Goal: Task Accomplishment & Management: Use online tool/utility

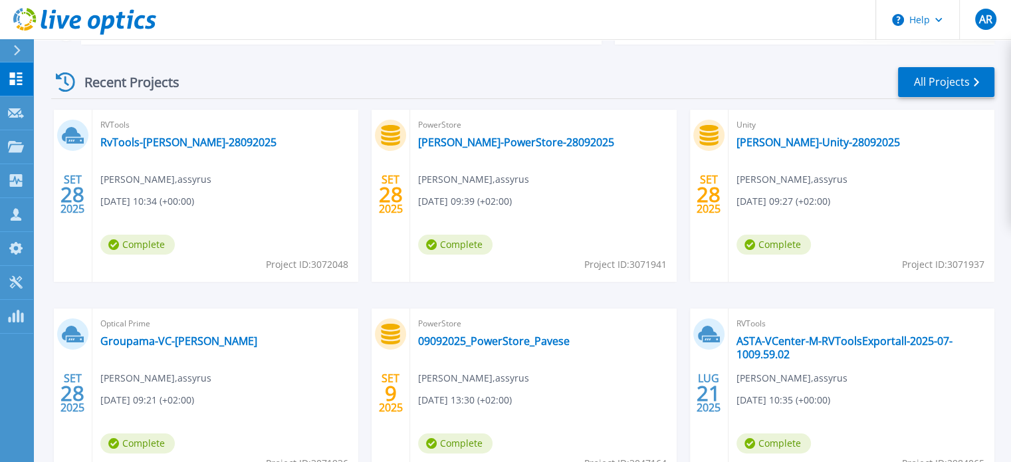
scroll to position [199, 0]
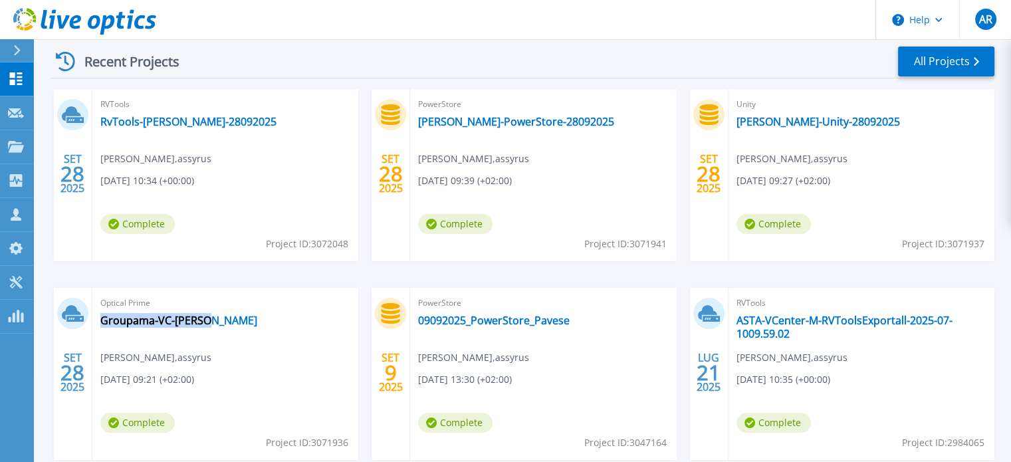
click at [219, 326] on div "Optical Prime Groupama-VC-Pavese Andrea Raveggi , assyrus 09/28/2025, 09:21 (+0…" at bounding box center [225, 374] width 266 height 172
copy div "Groupama-VC-[PERSON_NAME]"
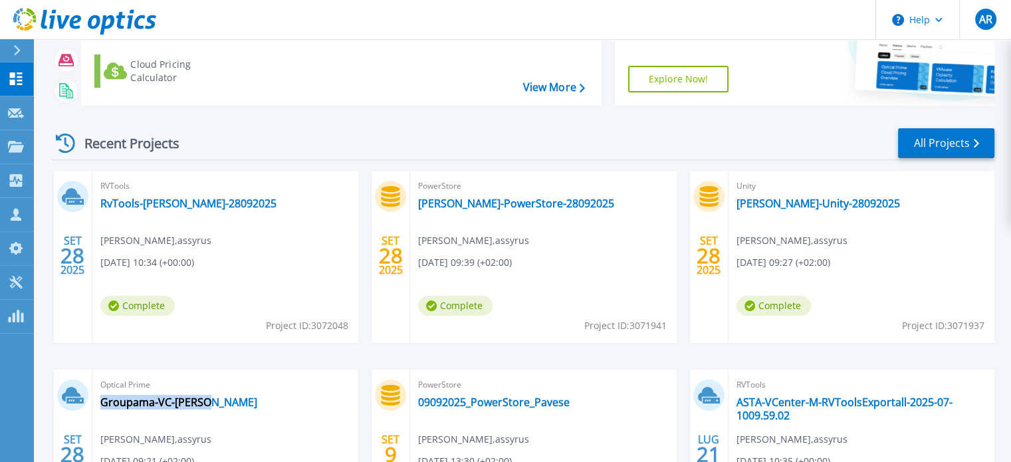
scroll to position [0, 0]
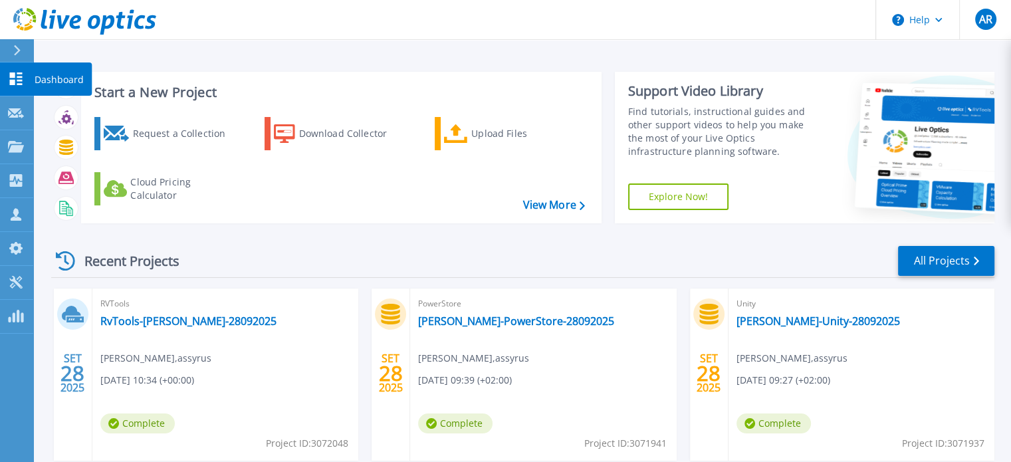
click at [20, 75] on icon at bounding box center [16, 78] width 16 height 13
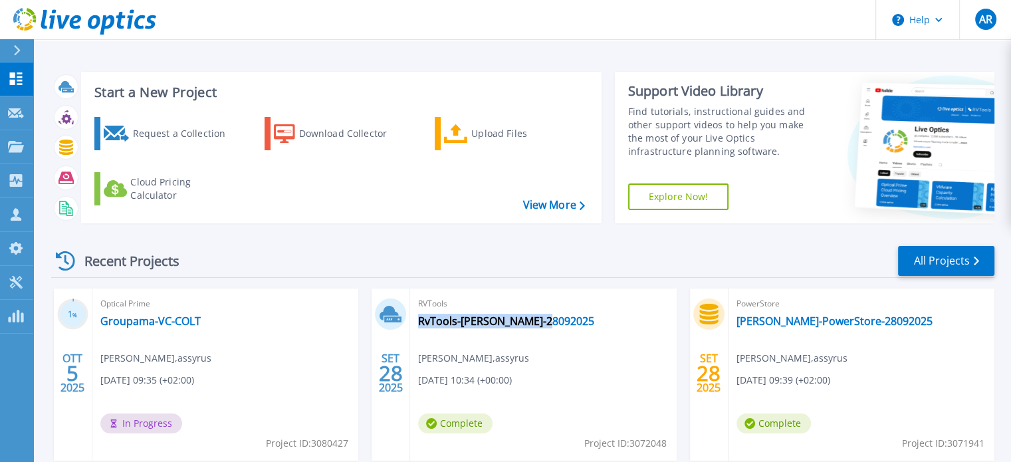
drag, startPoint x: 547, startPoint y: 324, endPoint x: 417, endPoint y: 322, distance: 130.3
click at [417, 322] on div "RVTools RvTools-[PERSON_NAME]-28092025 [PERSON_NAME] , assyrus [DATE] 10:34 (+0…" at bounding box center [543, 375] width 266 height 172
copy link "RvTools-[PERSON_NAME]-28092025"
click at [471, 138] on div "Upload Files" at bounding box center [524, 133] width 106 height 27
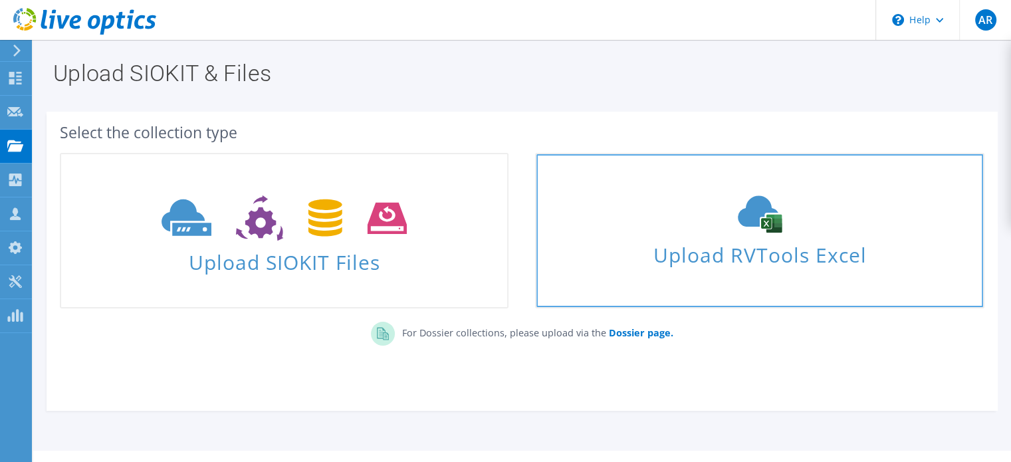
click at [688, 247] on span "Upload RVTools Excel" at bounding box center [760, 251] width 446 height 29
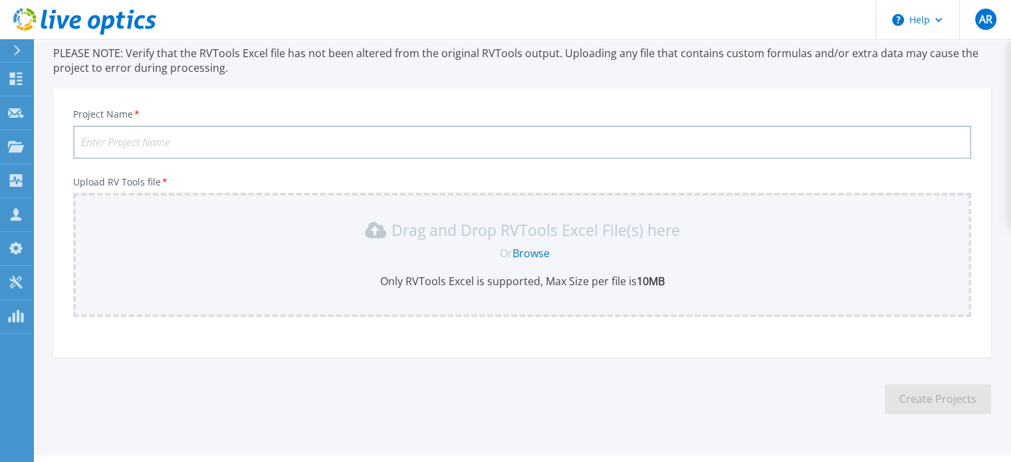
scroll to position [125, 0]
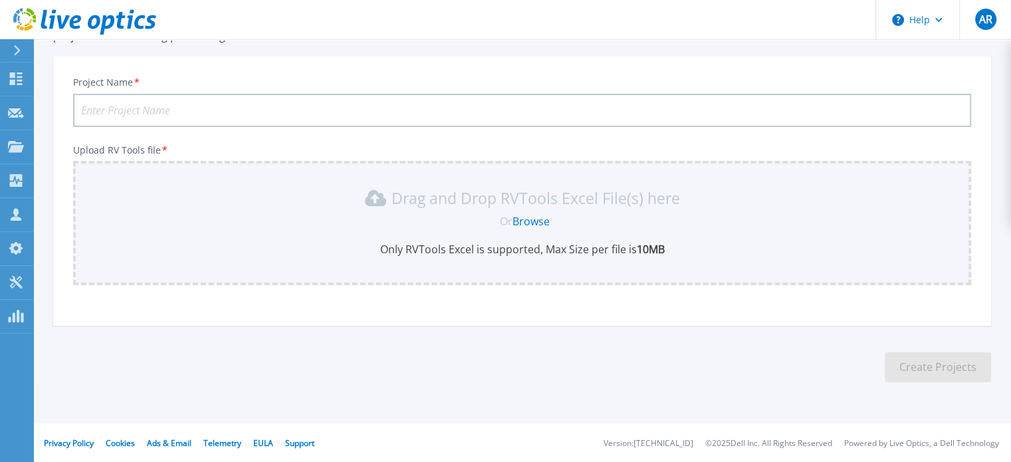
click at [194, 110] on input "Project Name *" at bounding box center [522, 110] width 898 height 33
paste input "RvTools-Pavese-28092025"
type input "RvTools-COLT-05102025"
click at [527, 221] on link "Browse" at bounding box center [531, 221] width 37 height 15
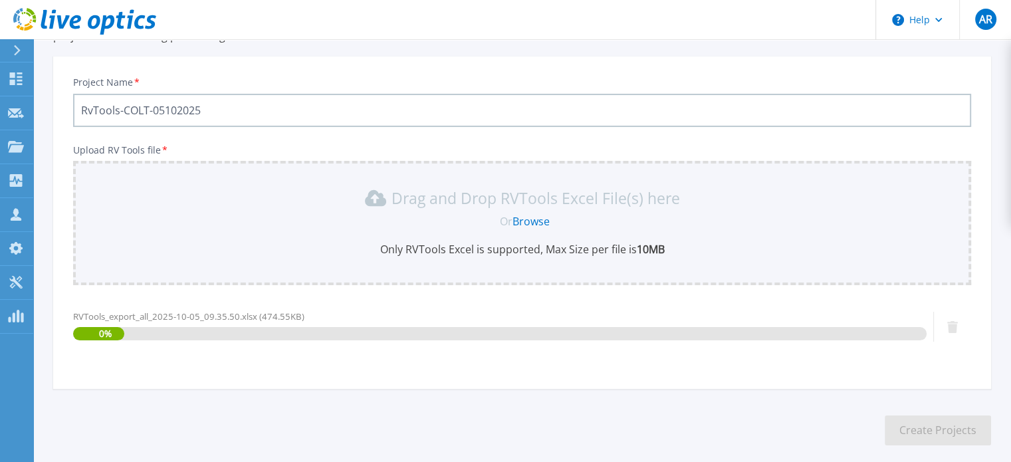
scroll to position [188, 0]
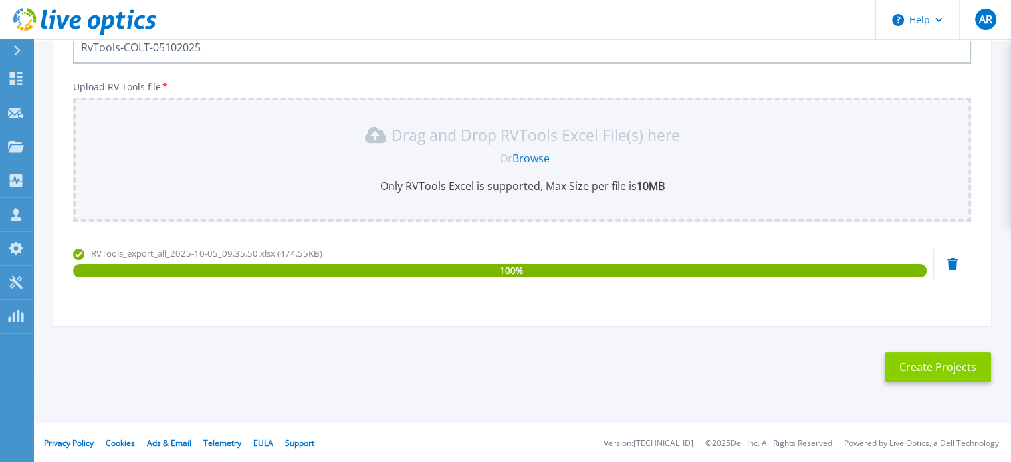
click at [933, 369] on button "Create Projects" at bounding box center [938, 367] width 106 height 30
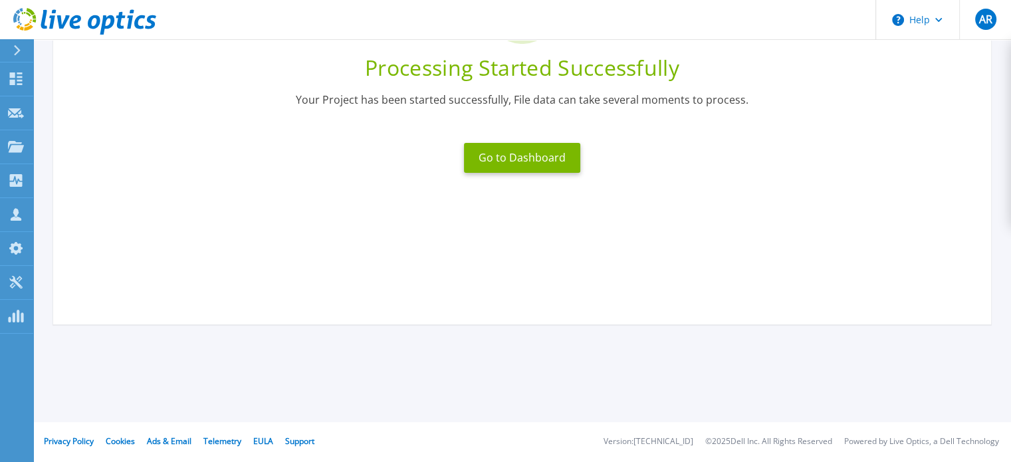
scroll to position [169, 0]
click at [539, 158] on button "Go to Dashboard" at bounding box center [522, 159] width 116 height 30
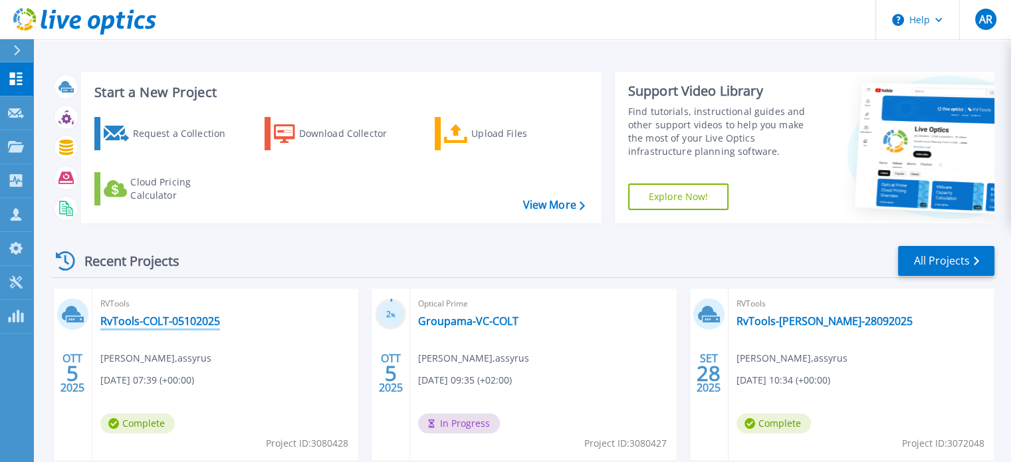
click at [146, 322] on link "RvTools-COLT-05102025" at bounding box center [160, 320] width 120 height 13
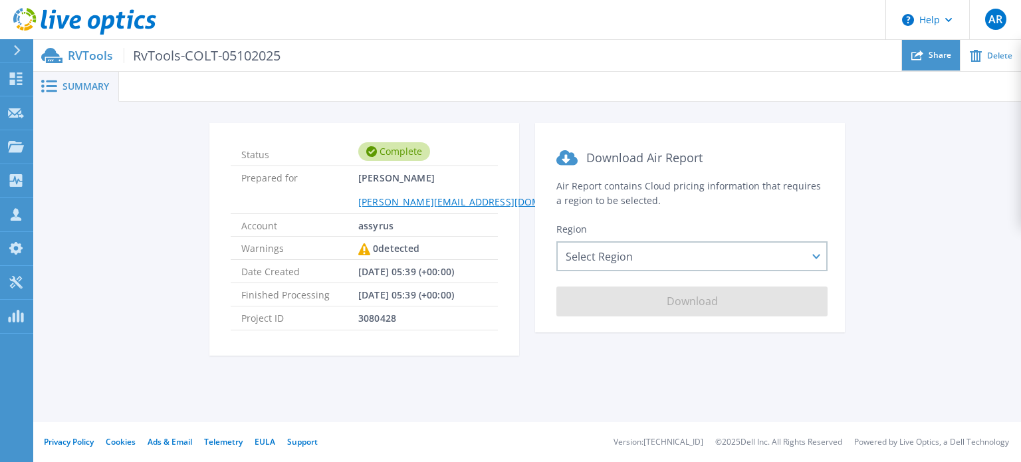
click at [939, 68] on div "Share" at bounding box center [931, 55] width 58 height 31
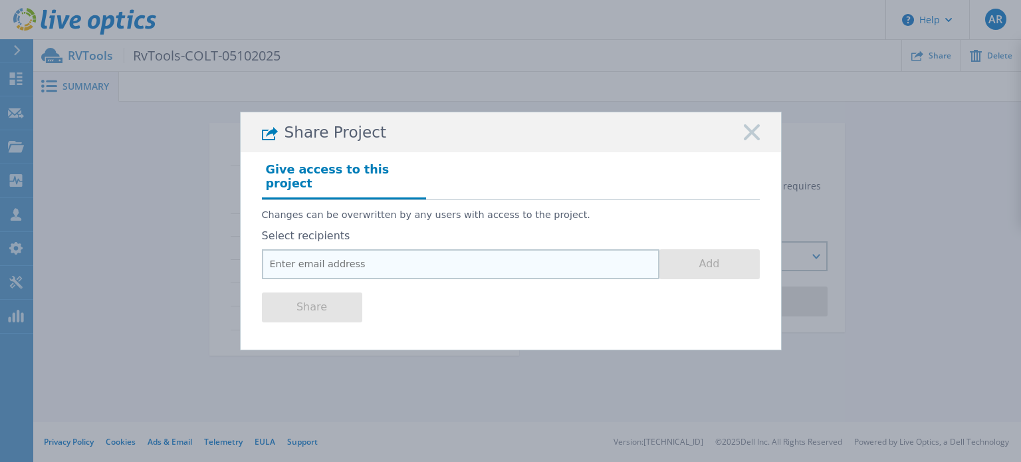
click at [318, 249] on input "email" at bounding box center [461, 264] width 398 height 30
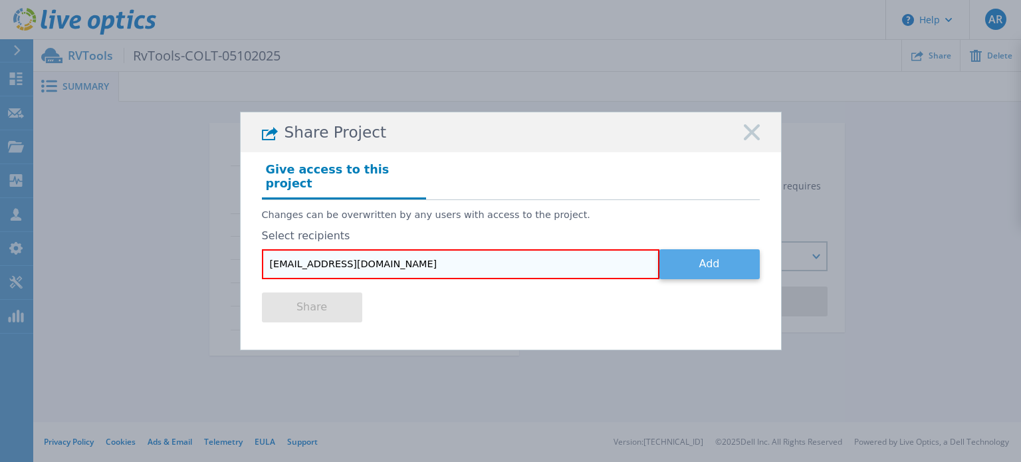
type input "networking@groupama.it"
click at [713, 268] on button "Add" at bounding box center [709, 264] width 100 height 30
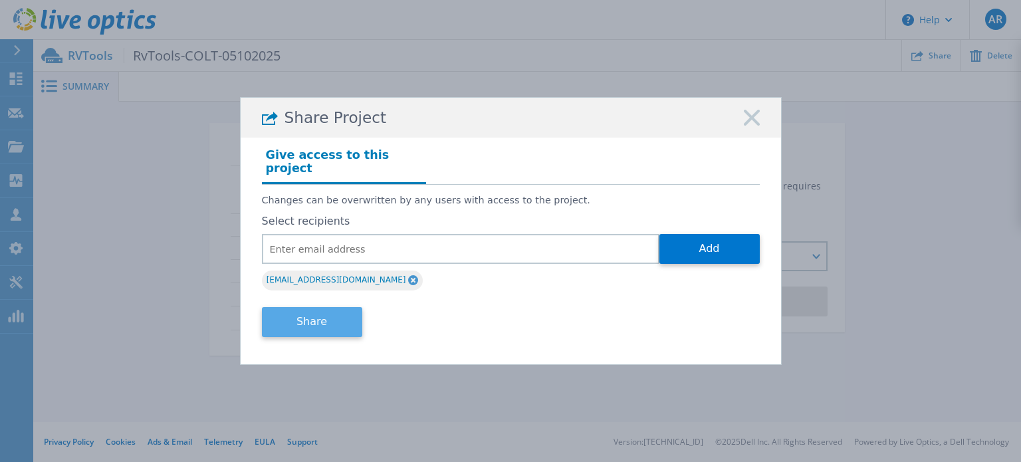
click at [306, 318] on button "Share" at bounding box center [312, 322] width 100 height 30
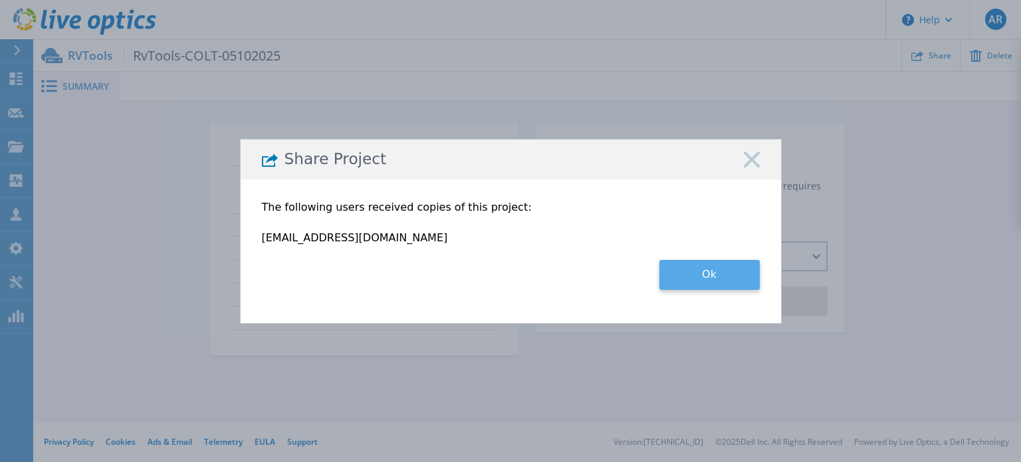
click at [697, 277] on button "Ok" at bounding box center [709, 275] width 100 height 30
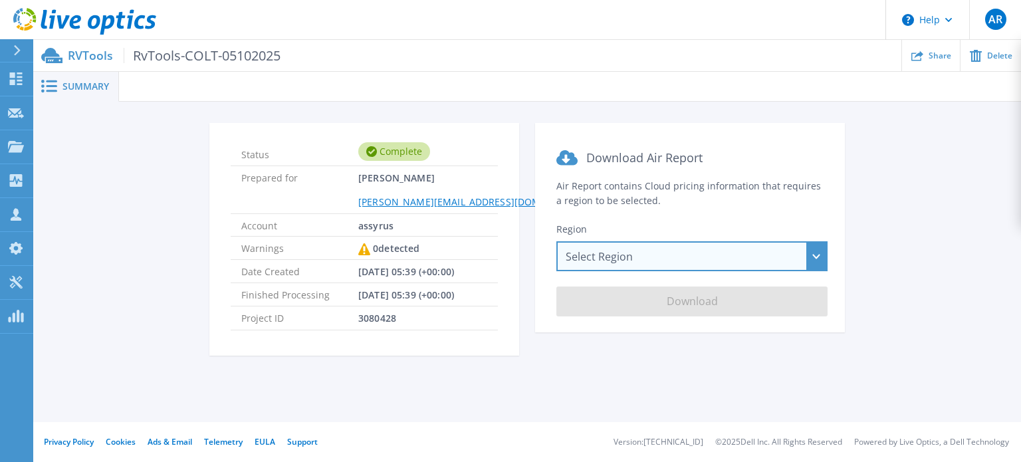
click at [650, 252] on div "Select Region Asia Pacific (Hong Kong) Asia Pacific (Mumbai) Asia Pacific (Seou…" at bounding box center [691, 256] width 271 height 30
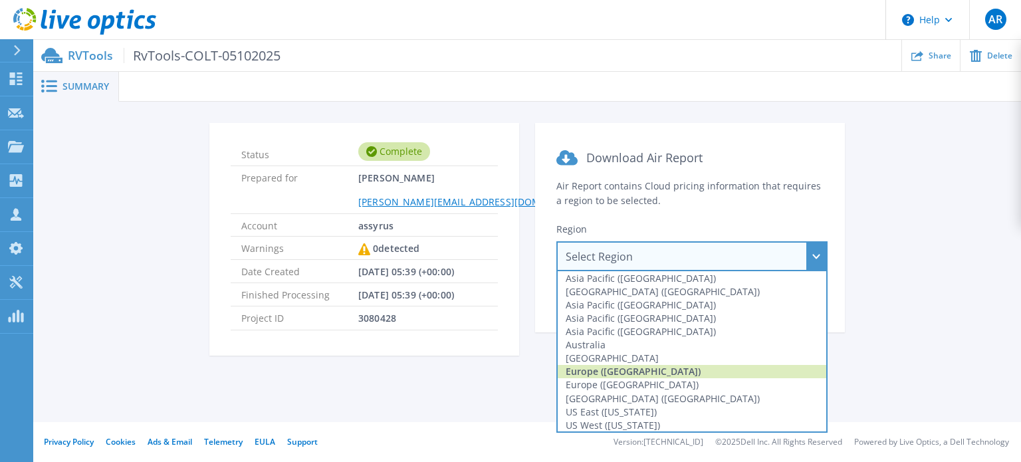
click at [616, 374] on div "Europe (Frankfurt)" at bounding box center [692, 371] width 269 height 13
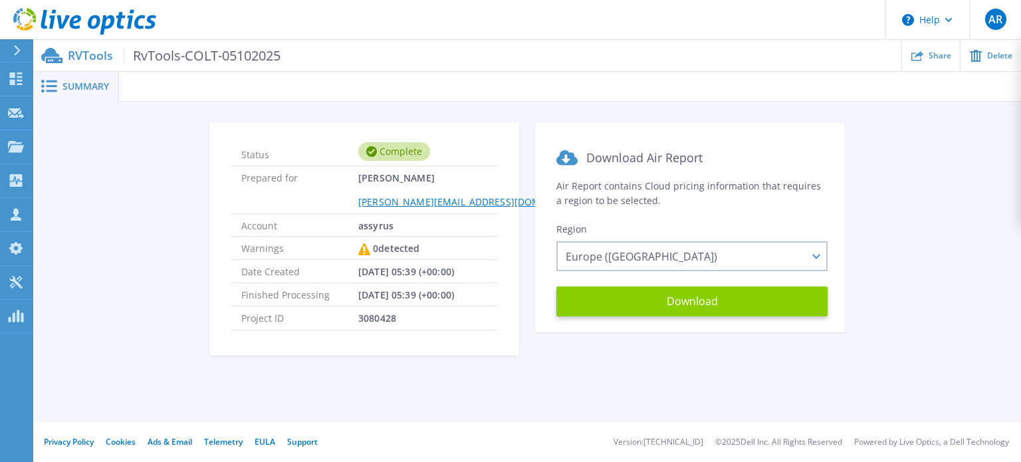
click at [688, 314] on button "Download" at bounding box center [691, 302] width 271 height 30
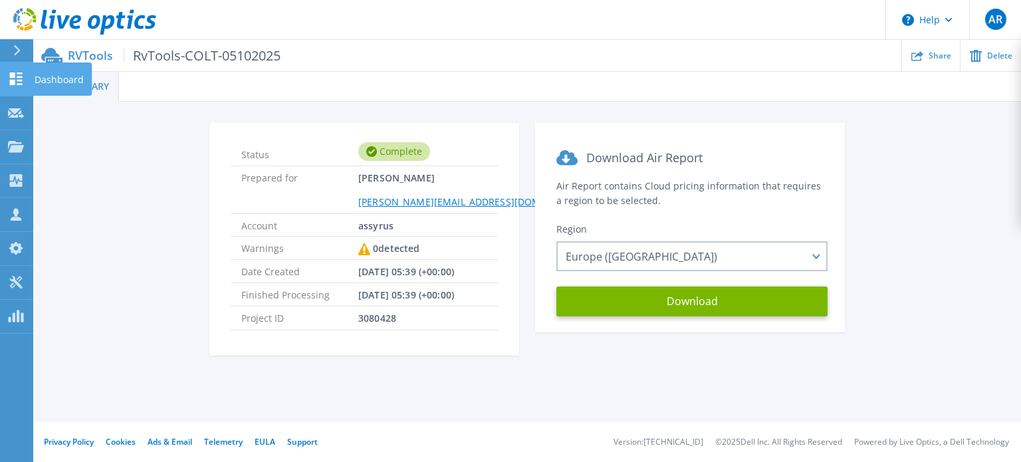
click at [27, 79] on link "Dashboard Dashboard" at bounding box center [16, 79] width 33 height 34
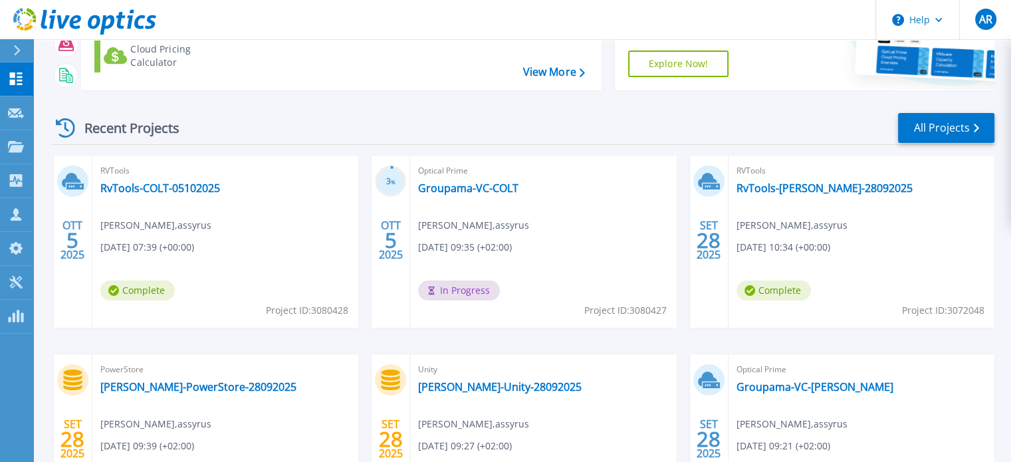
scroll to position [199, 0]
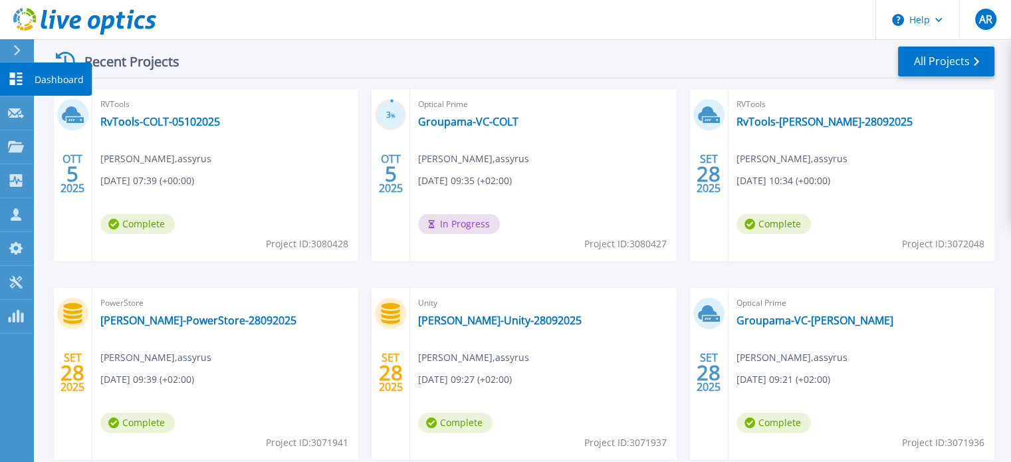
click at [15, 76] on icon at bounding box center [16, 78] width 13 height 13
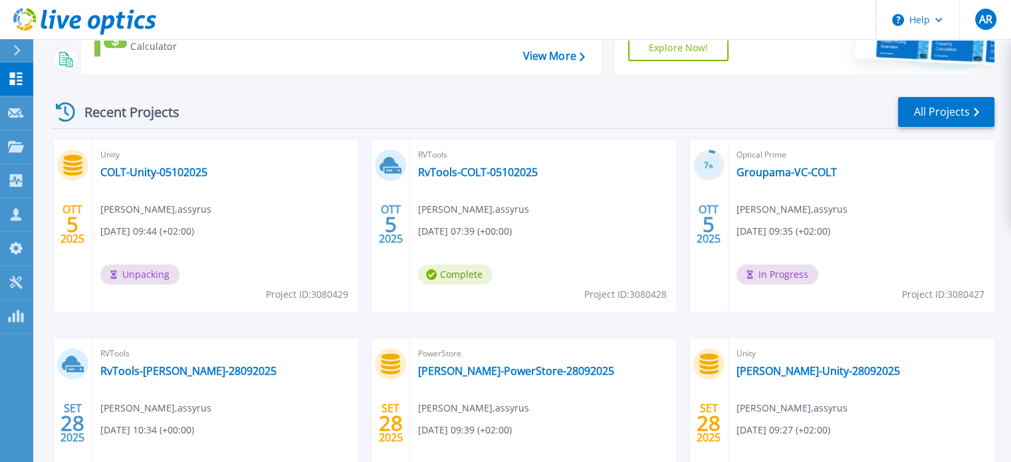
scroll to position [199, 0]
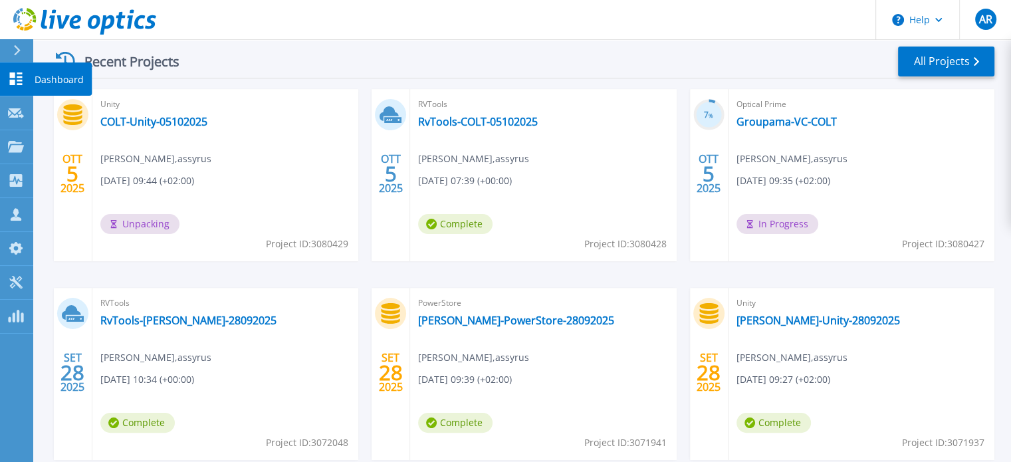
click at [23, 80] on icon at bounding box center [16, 78] width 16 height 13
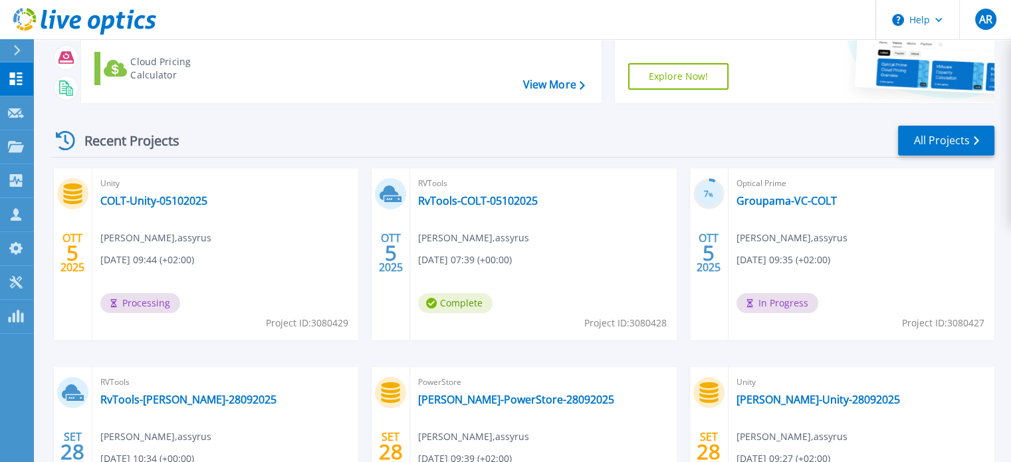
scroll to position [133, 0]
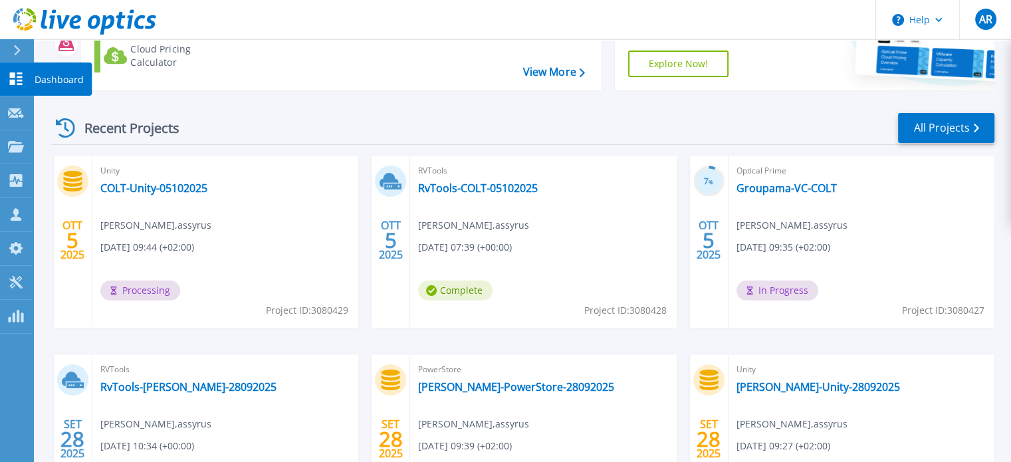
click at [1, 69] on link "Dashboard Dashboard" at bounding box center [16, 79] width 33 height 34
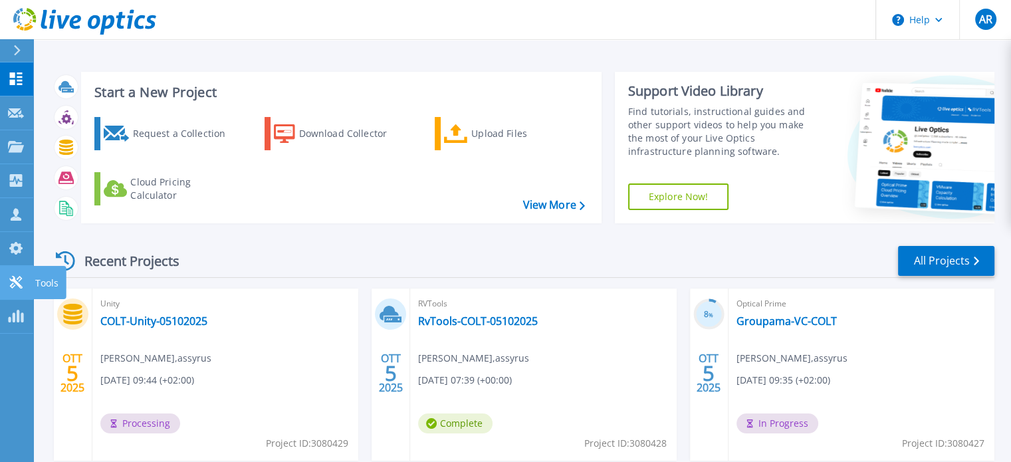
click at [23, 273] on link "Tools Tools" at bounding box center [16, 283] width 33 height 34
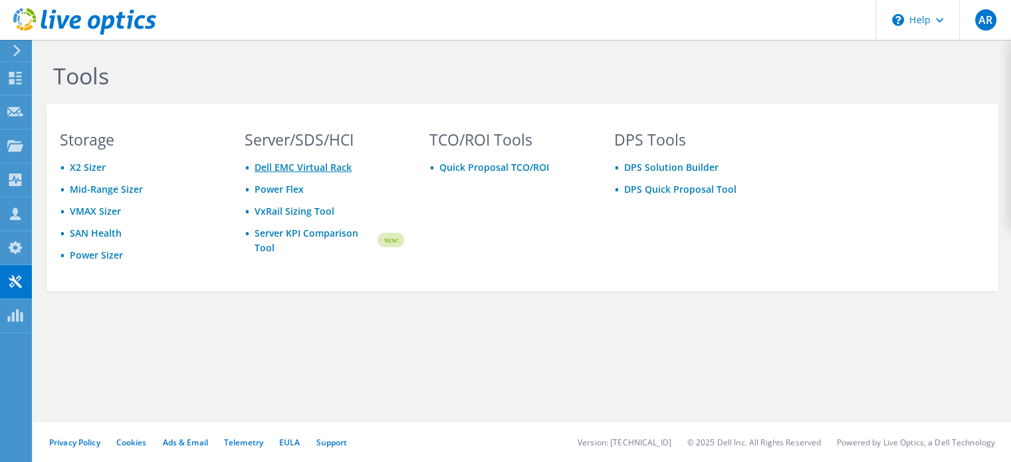
click at [308, 168] on link "Dell EMC Virtual Rack" at bounding box center [303, 167] width 97 height 13
click at [273, 237] on link "Server KPI Comparison Tool" at bounding box center [315, 240] width 121 height 29
click at [17, 79] on use at bounding box center [15, 78] width 13 height 13
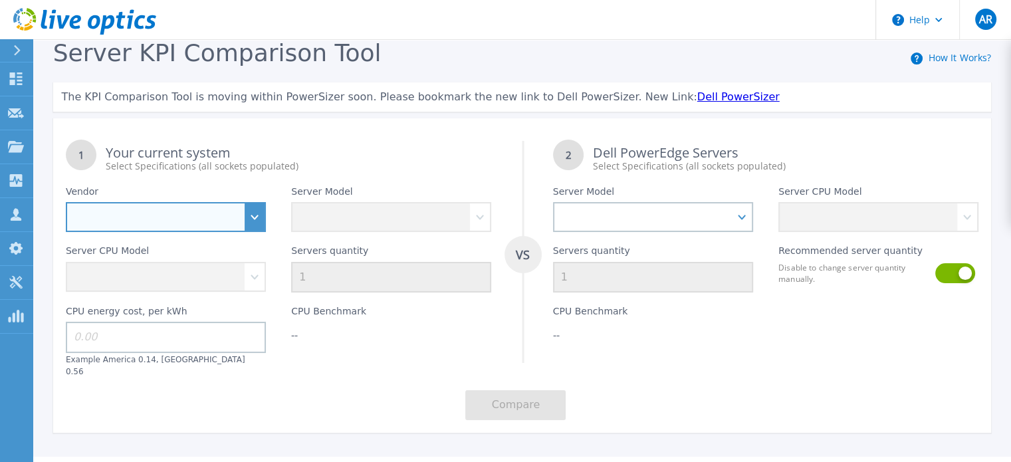
click at [252, 219] on select "Dell HPE Lenovo Supermicro" at bounding box center [166, 217] width 200 height 30
select select "Dell"
click at [66, 203] on select "Dell HPE Lenovo Supermicro" at bounding box center [166, 217] width 200 height 30
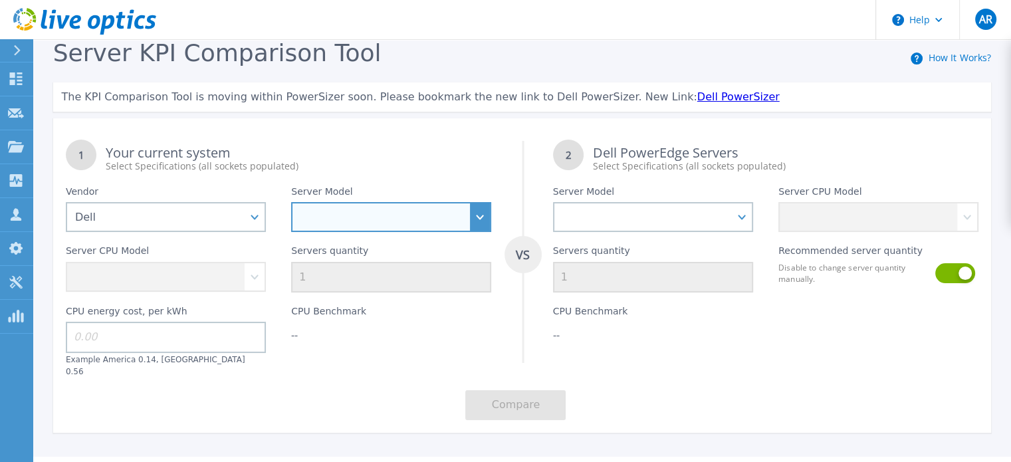
click at [385, 223] on select "PowerEdge C6520 PowerEdge C6525 PowerEdge HS5610 PowerEdge HS5620 PowerEdge R24…" at bounding box center [391, 217] width 200 height 30
click at [399, 216] on select "PowerEdge C6520 PowerEdge C6525 PowerEdge HS5610 PowerEdge HS5620 PowerEdge R24…" at bounding box center [391, 217] width 200 height 30
click at [477, 210] on select "PowerEdge C6520 PowerEdge C6525 PowerEdge HS5610 PowerEdge HS5620 PowerEdge R24…" at bounding box center [391, 217] width 200 height 30
click at [378, 358] on div "CPU Benchmark --" at bounding box center [391, 335] width 225 height 84
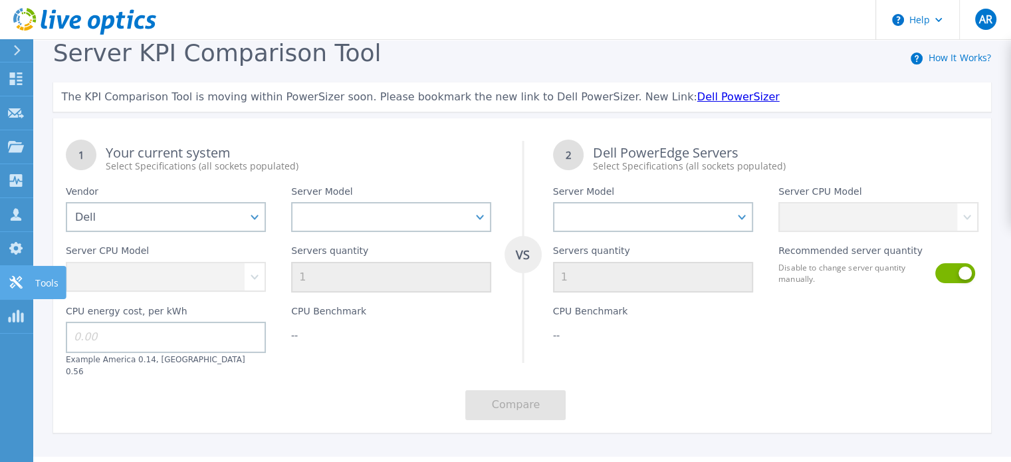
click at [48, 279] on p "Tools" at bounding box center [46, 283] width 23 height 35
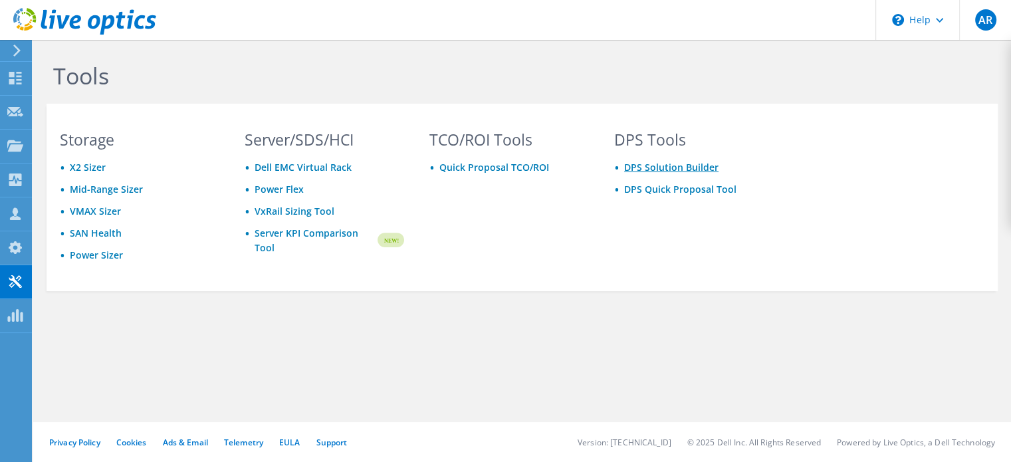
click at [652, 169] on link "DPS Solution Builder" at bounding box center [671, 167] width 94 height 13
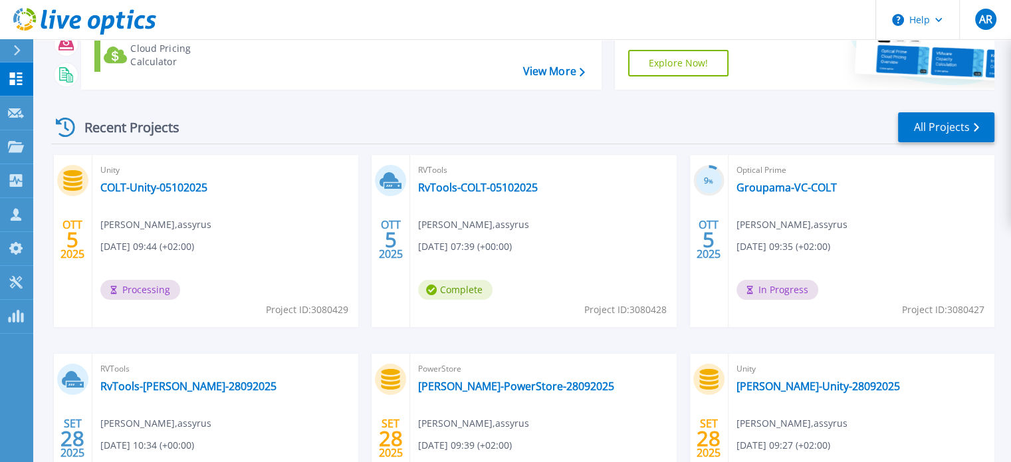
scroll to position [133, 0]
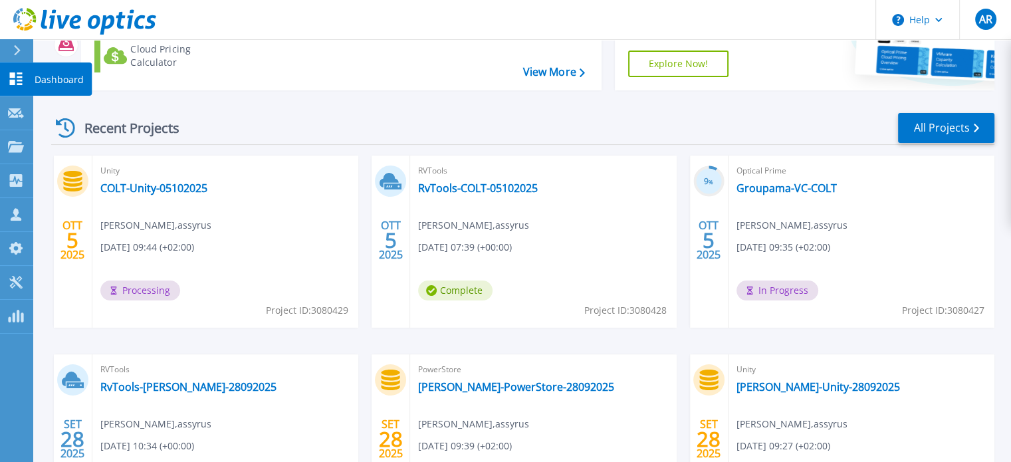
click at [14, 78] on icon at bounding box center [16, 78] width 16 height 13
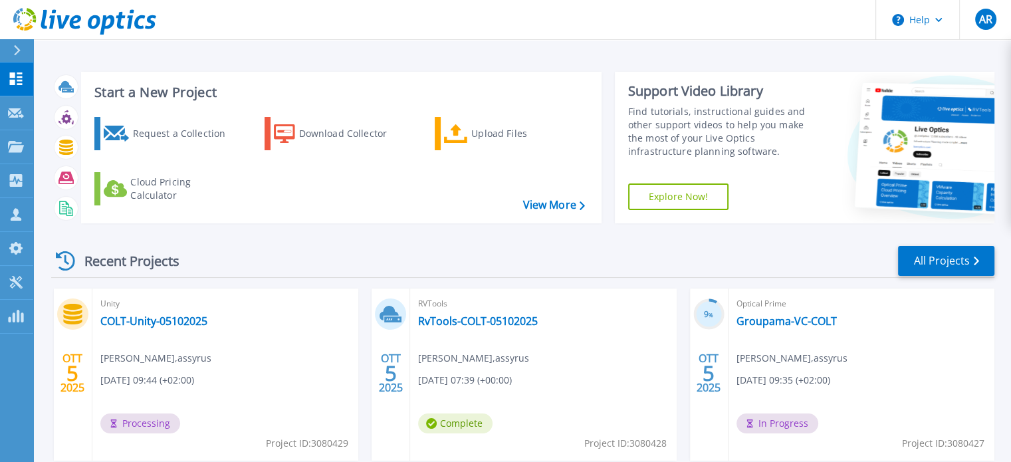
drag, startPoint x: 0, startPoint y: 0, endPoint x: 14, endPoint y: 78, distance: 79.7
click at [14, 78] on icon at bounding box center [16, 78] width 16 height 13
drag, startPoint x: 0, startPoint y: 0, endPoint x: 14, endPoint y: 78, distance: 79.7
click at [14, 78] on icon at bounding box center [16, 78] width 16 height 13
click at [7, 313] on link "PowerSizer PowerSizer" at bounding box center [16, 317] width 33 height 34
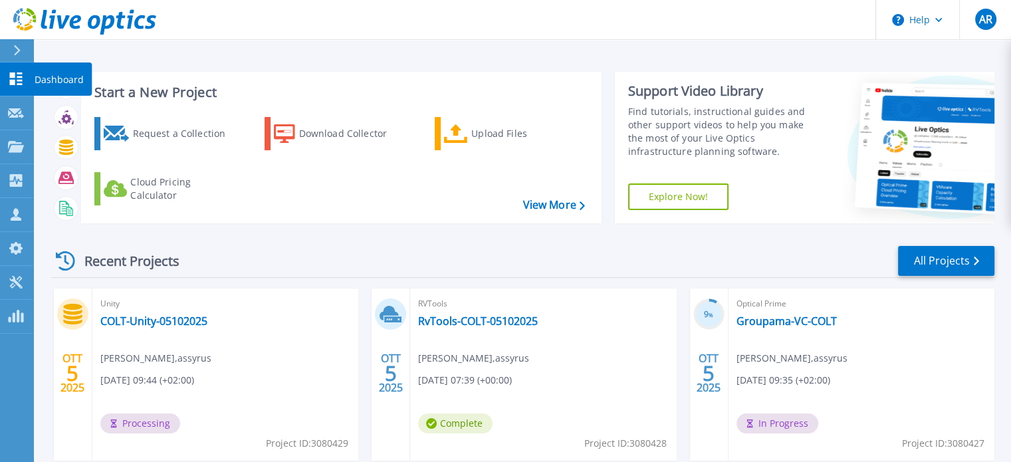
click at [21, 73] on icon at bounding box center [16, 78] width 13 height 13
click at [9, 70] on link "Dashboard Dashboard" at bounding box center [16, 79] width 33 height 34
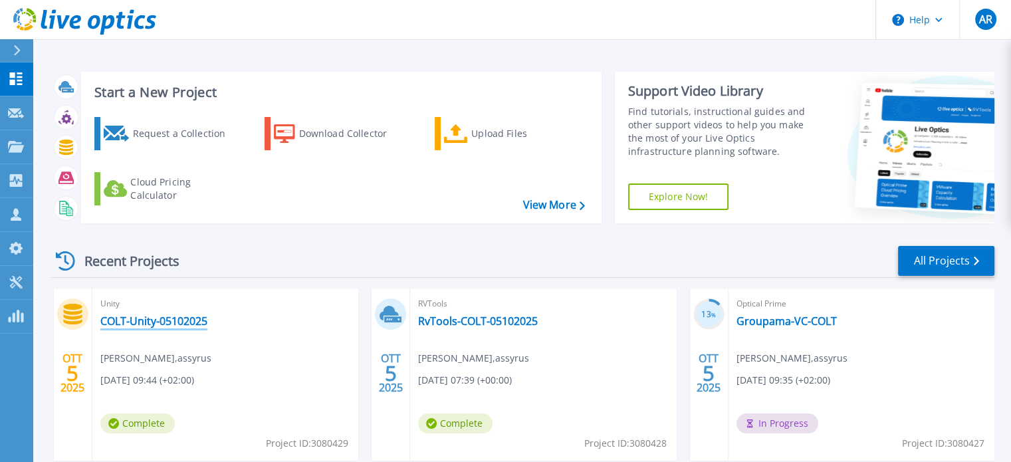
click at [164, 320] on link "COLT-Unity-05102025" at bounding box center [153, 320] width 107 height 13
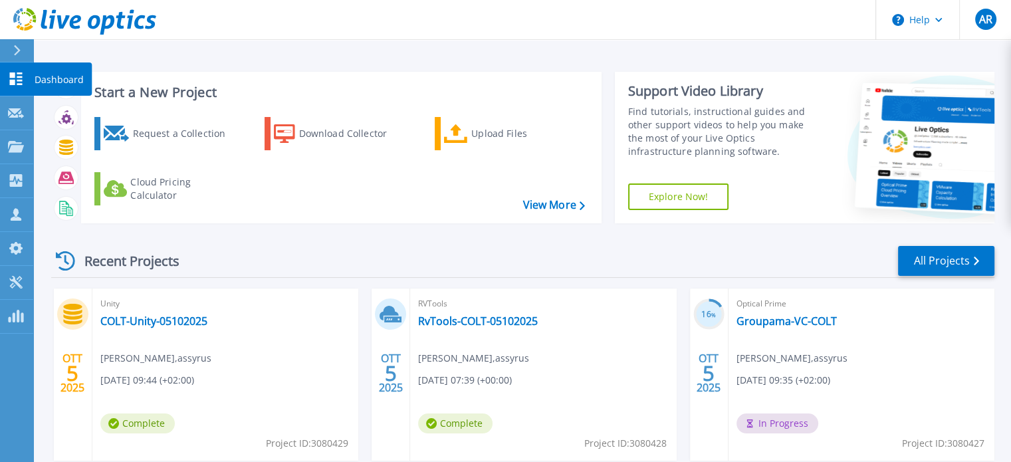
click at [19, 82] on icon at bounding box center [16, 78] width 16 height 13
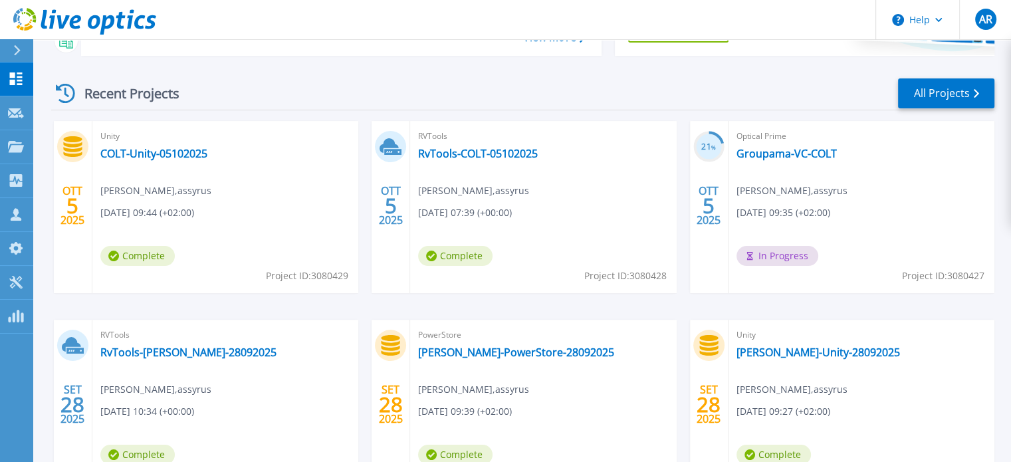
scroll to position [199, 0]
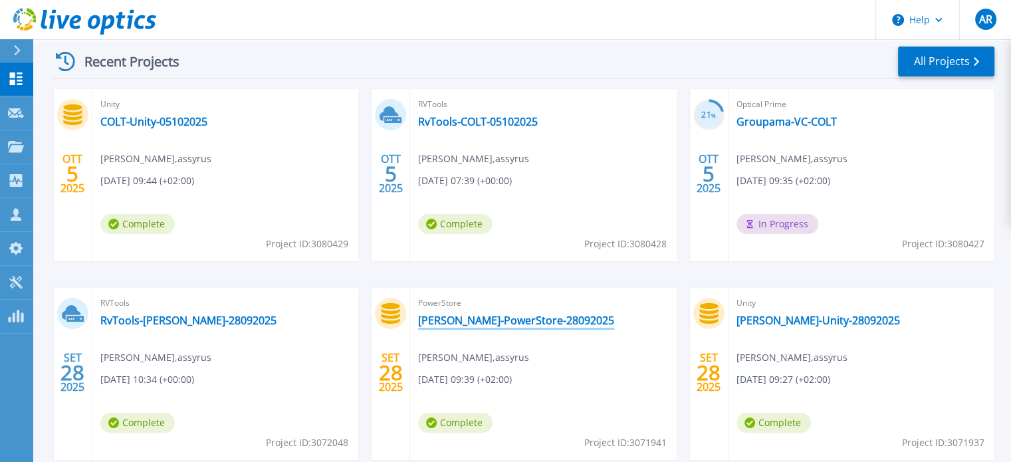
click at [433, 320] on link "[PERSON_NAME]-PowerStore-28092025" at bounding box center [516, 320] width 196 height 13
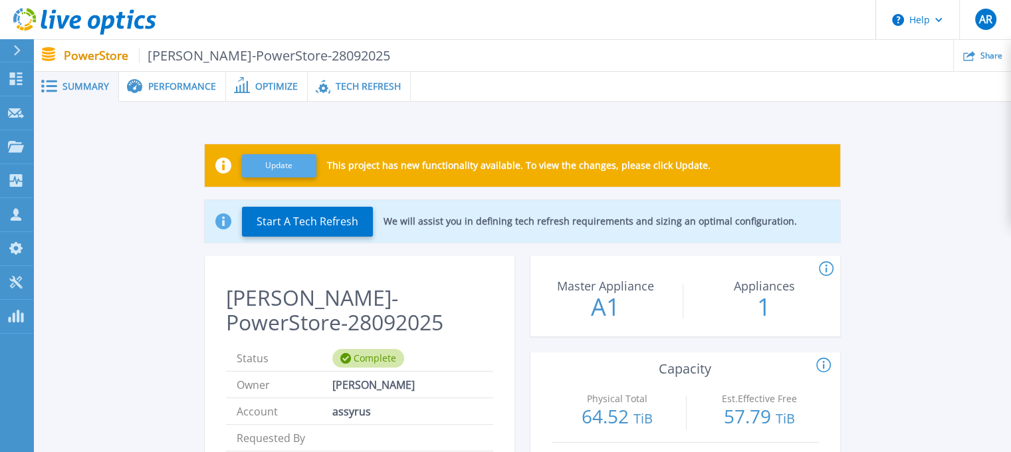
click at [279, 164] on button "Update" at bounding box center [279, 165] width 74 height 23
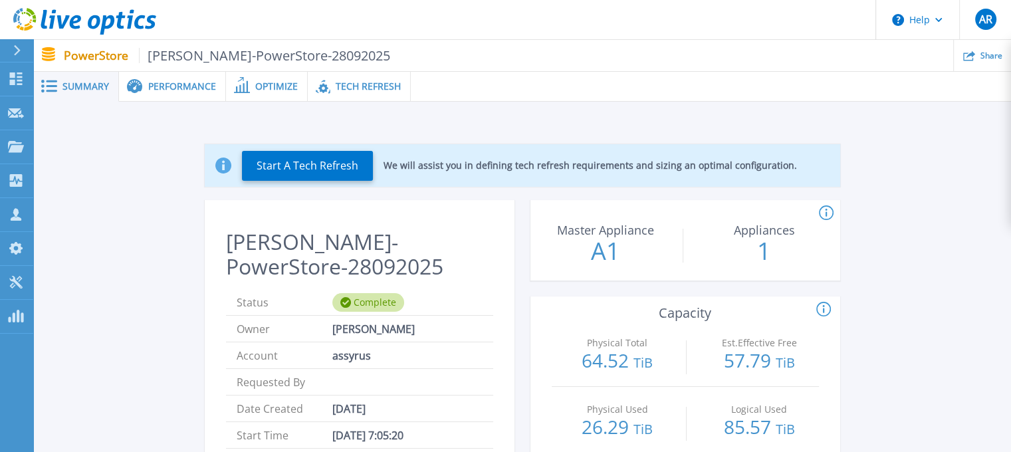
click at [189, 84] on span "Performance" at bounding box center [182, 86] width 68 height 9
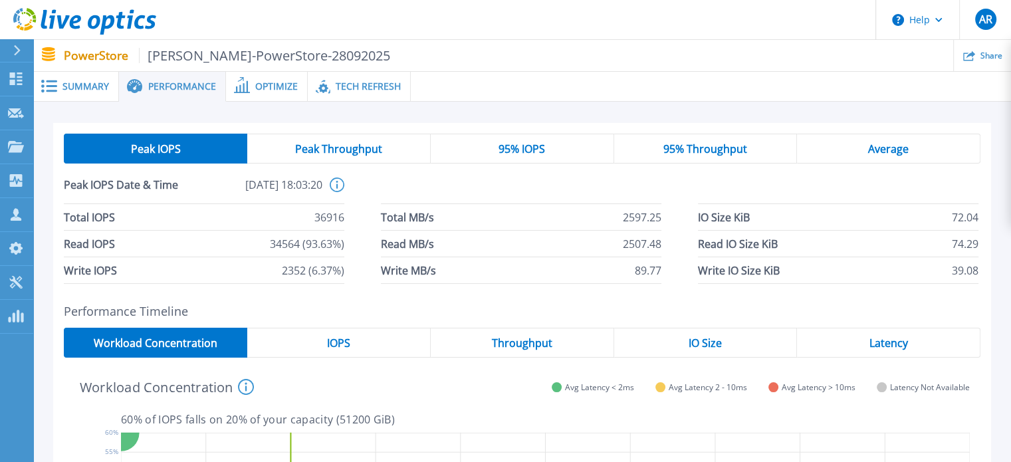
click at [268, 88] on span "Optimize" at bounding box center [276, 86] width 43 height 9
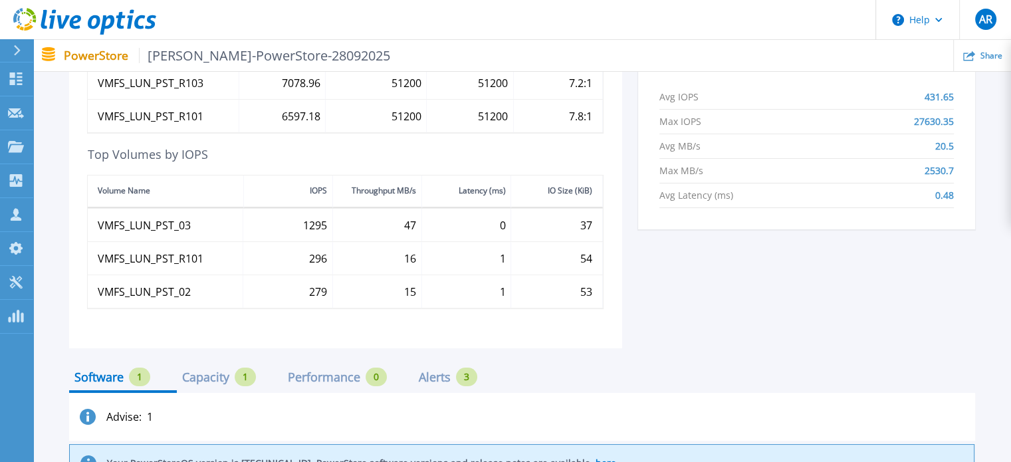
scroll to position [707, 0]
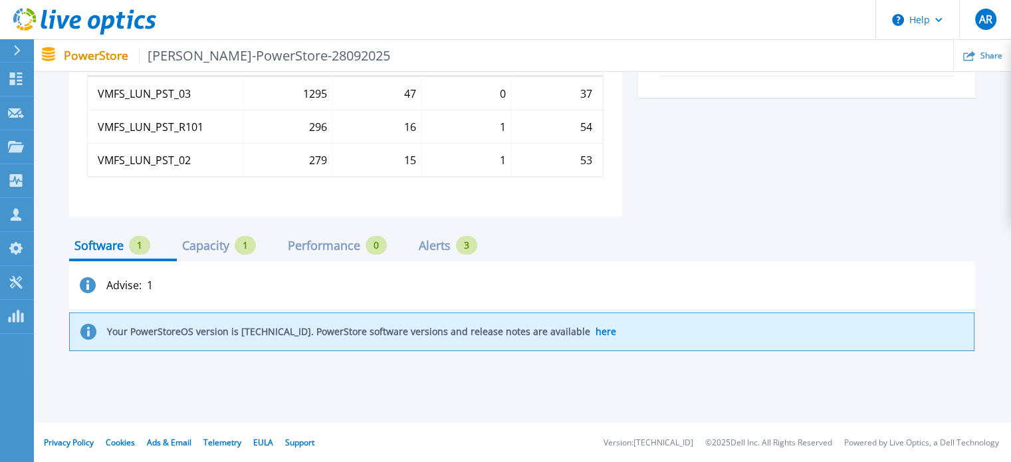
click at [194, 242] on div "Capacity" at bounding box center [205, 245] width 47 height 11
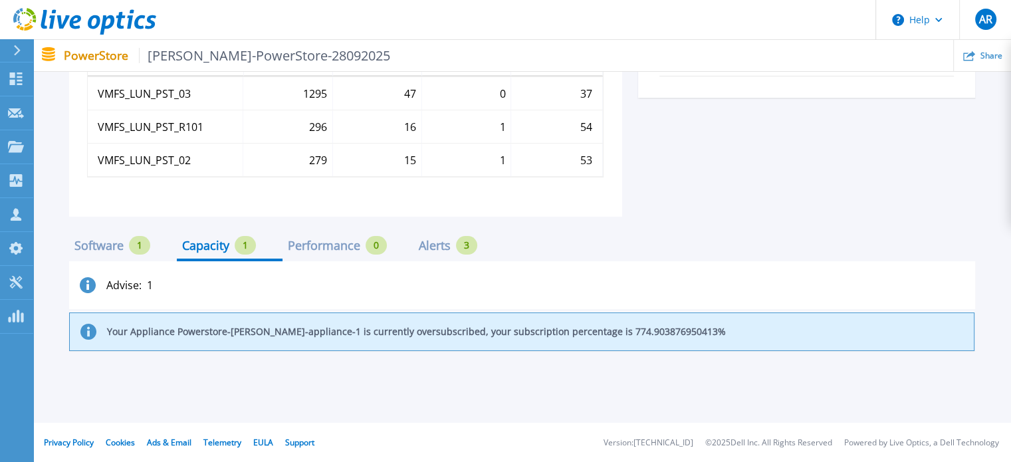
click at [434, 247] on div "Alerts" at bounding box center [435, 245] width 32 height 11
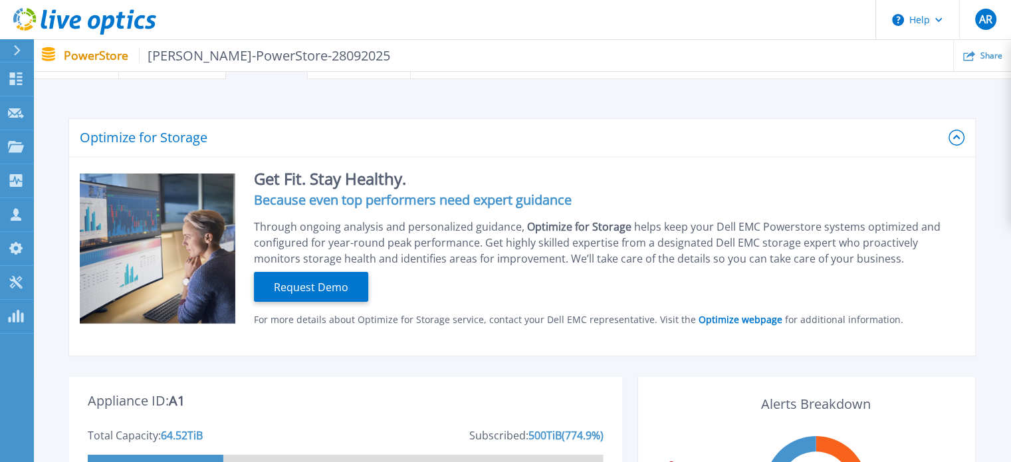
scroll to position [0, 0]
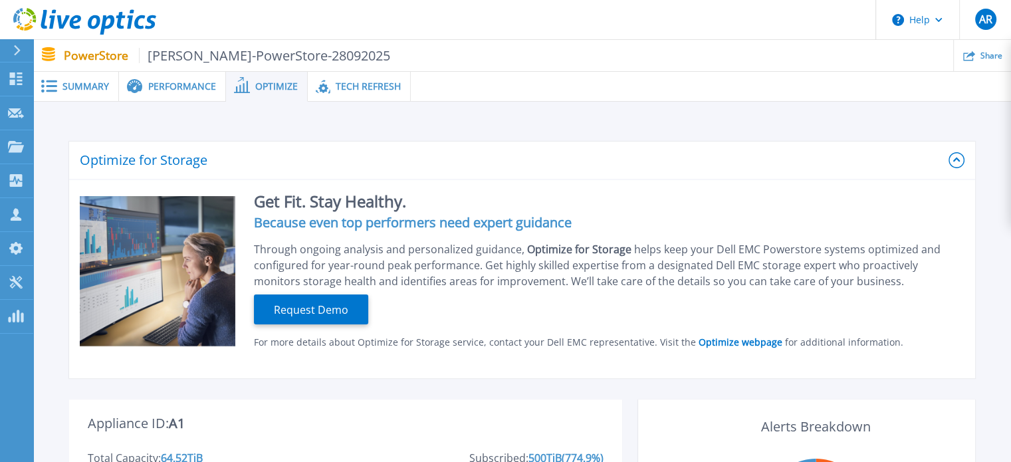
click at [364, 92] on div "Tech Refresh" at bounding box center [359, 87] width 103 height 30
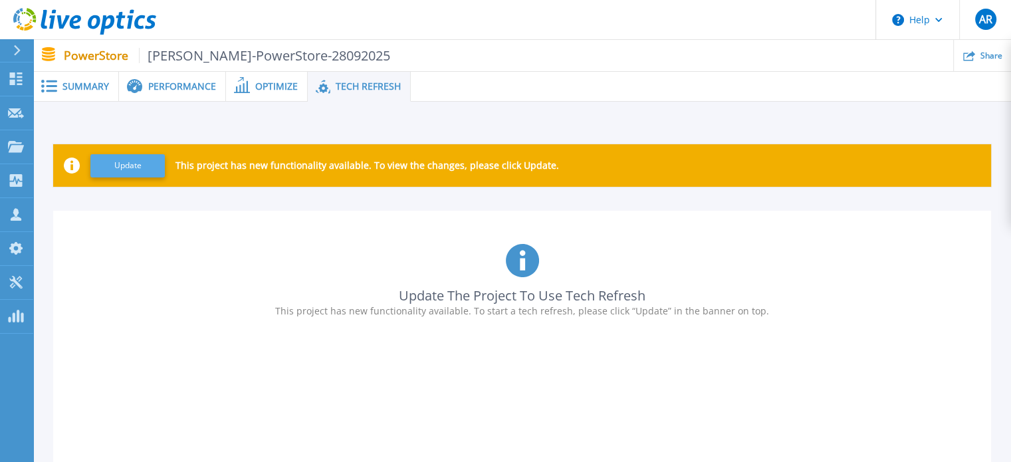
click at [114, 164] on button "Update" at bounding box center [127, 165] width 74 height 23
click at [124, 172] on button "Update" at bounding box center [127, 165] width 74 height 23
click at [15, 82] on icon at bounding box center [16, 78] width 16 height 13
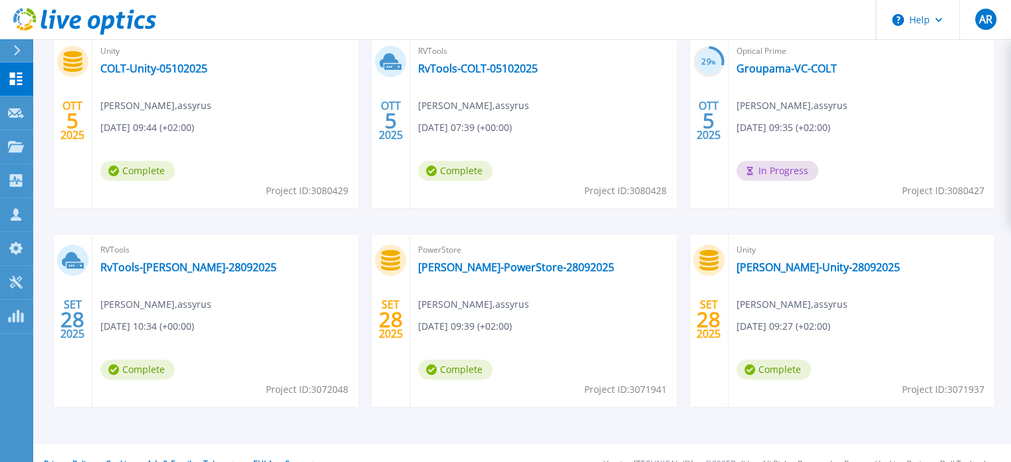
scroll to position [266, 0]
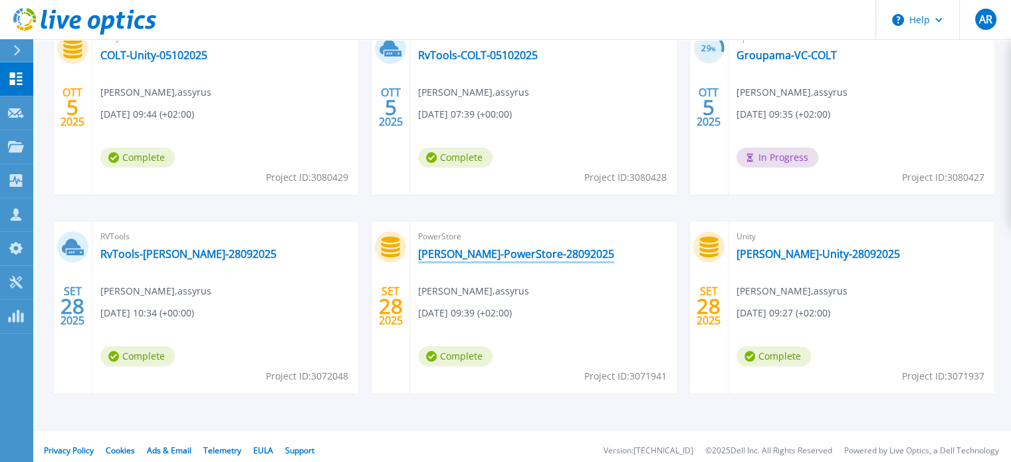
click at [485, 259] on link "[PERSON_NAME]-PowerStore-28092025" at bounding box center [516, 253] width 196 height 13
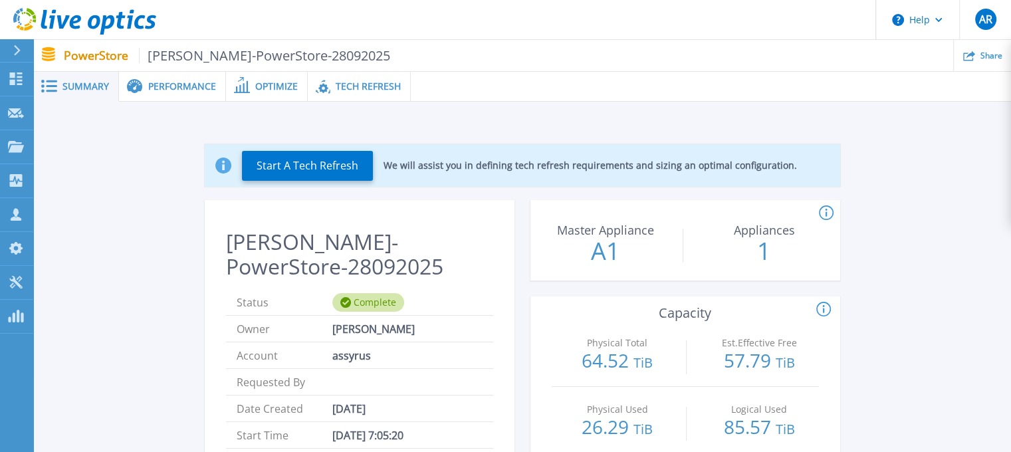
click at [354, 84] on span "Tech Refresh" at bounding box center [368, 86] width 65 height 9
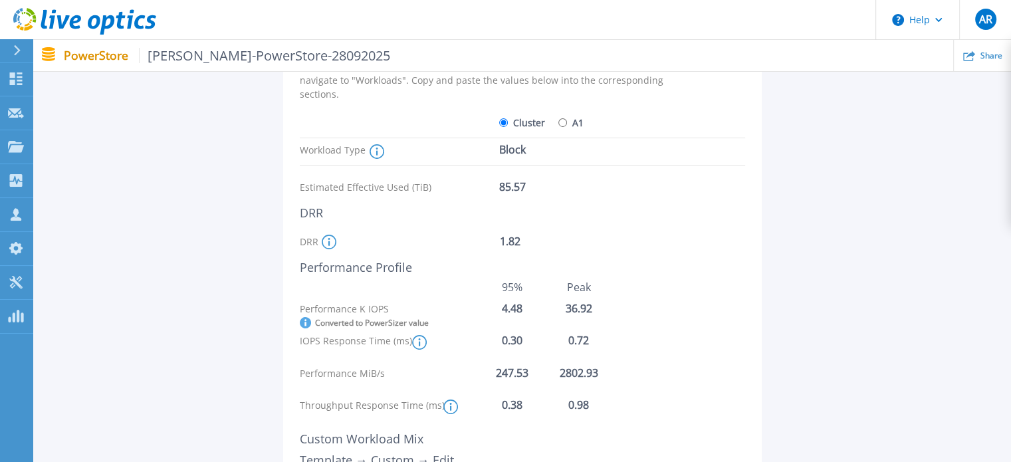
scroll to position [112, 0]
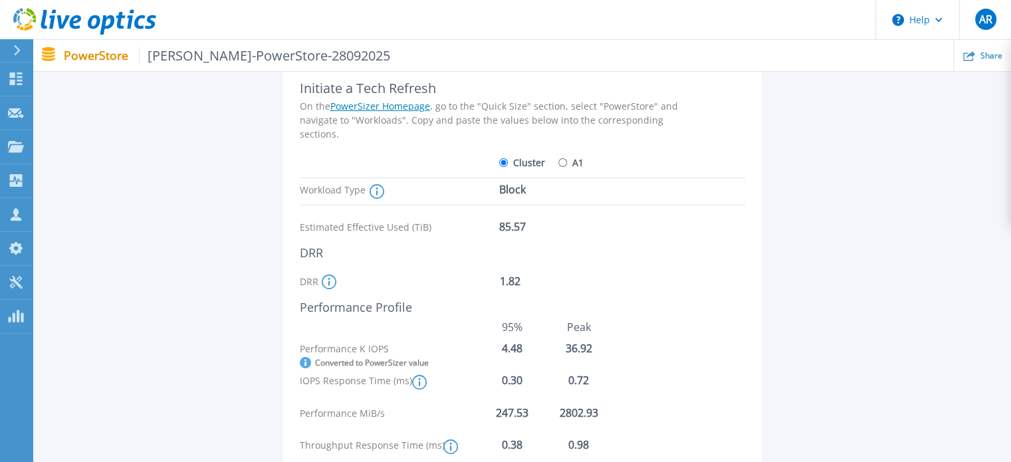
click at [559, 160] on input "A1" at bounding box center [562, 162] width 9 height 9
radio input "true"
click at [376, 190] on icon at bounding box center [377, 191] width 15 height 15
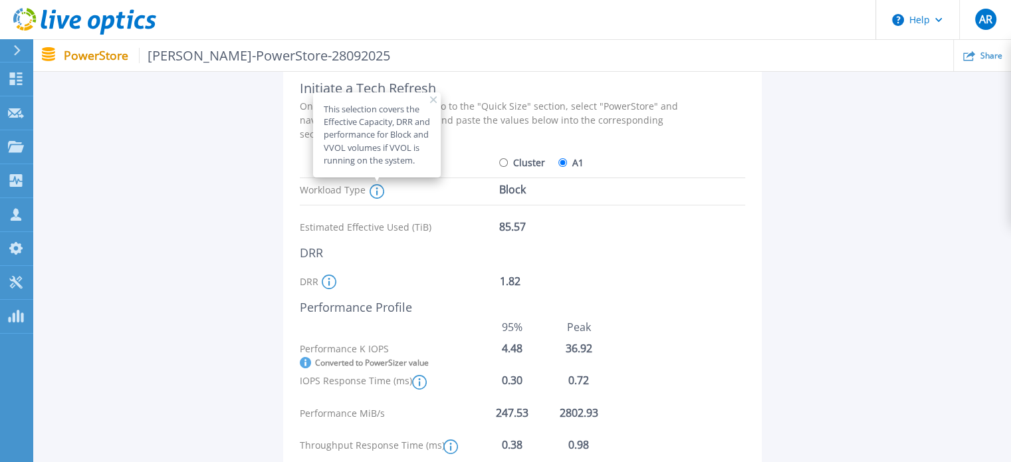
click at [430, 188] on div "This selection covers the Effective Capacity, DRR and performance for Block and…" at bounding box center [434, 191] width 128 height 15
click at [418, 199] on div "This selection covers the Effective Capacity, DRR and performance for Block and…" at bounding box center [434, 191] width 128 height 20
click at [391, 258] on div "DRR" at bounding box center [496, 252] width 392 height 15
click at [330, 280] on icon at bounding box center [329, 282] width 15 height 15
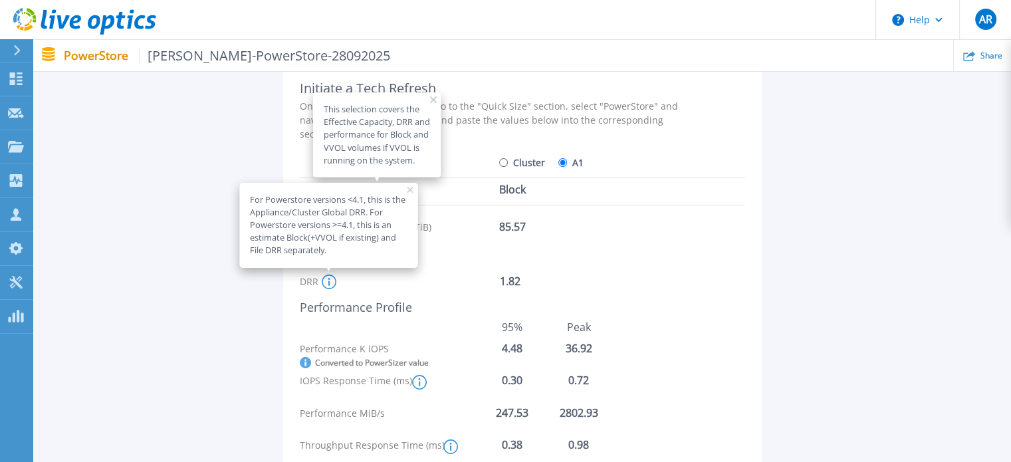
click at [561, 287] on div "1.82" at bounding box center [553, 288] width 106 height 23
click at [432, 98] on rect at bounding box center [433, 99] width 7 height 7
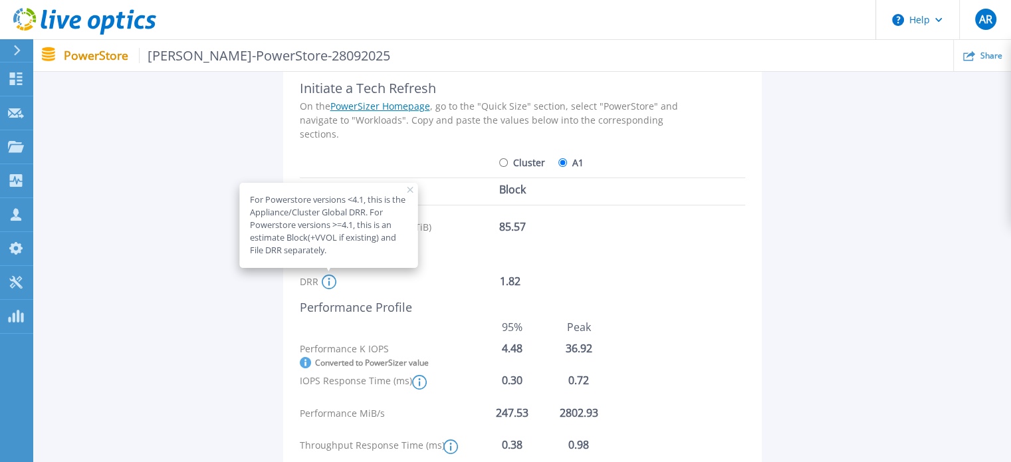
click at [408, 188] on icon at bounding box center [411, 190] width 7 height 7
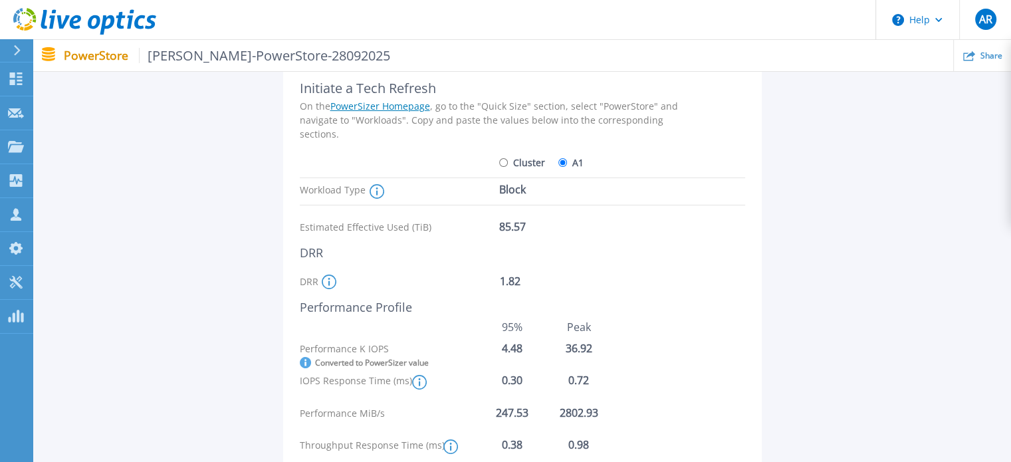
click at [416, 376] on circle at bounding box center [419, 382] width 13 height 13
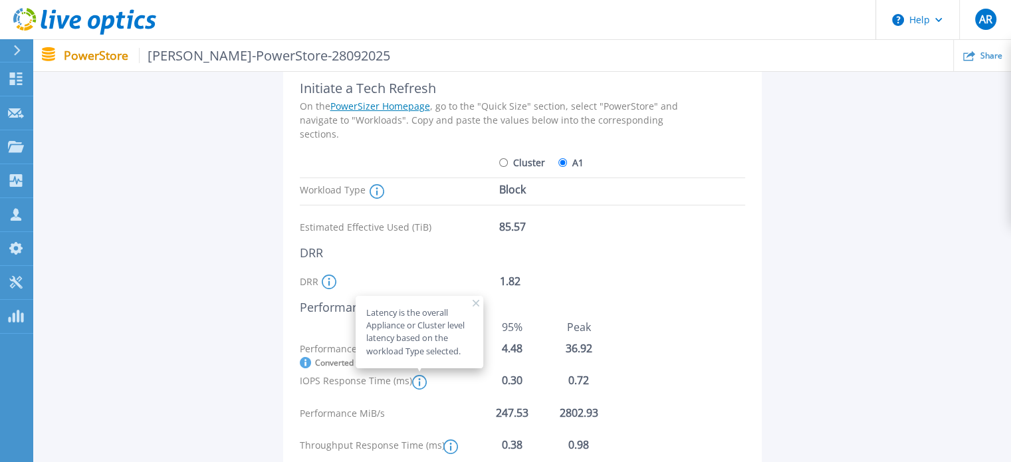
click at [473, 302] on icon at bounding box center [476, 303] width 7 height 7
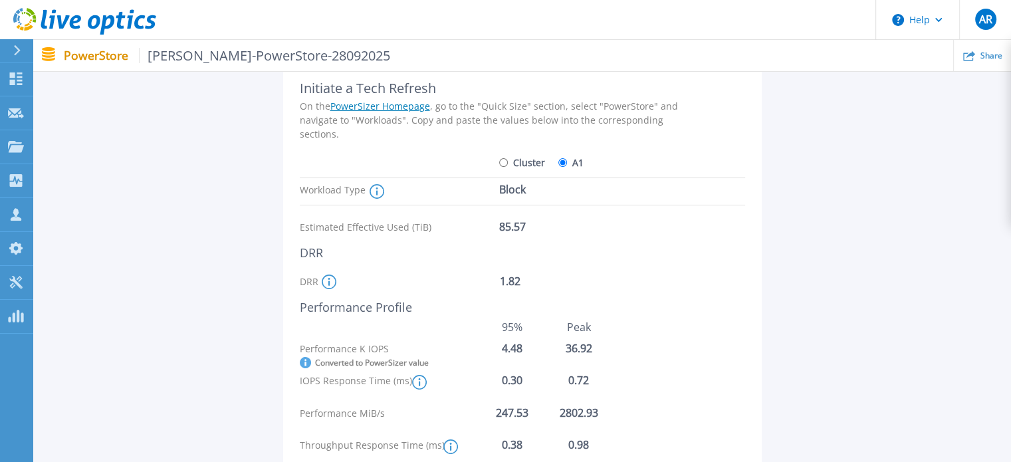
click at [503, 162] on input "Cluster" at bounding box center [503, 162] width 9 height 9
radio input "true"
radio input "false"
click at [408, 108] on link "PowerSizer Homepage" at bounding box center [380, 106] width 100 height 13
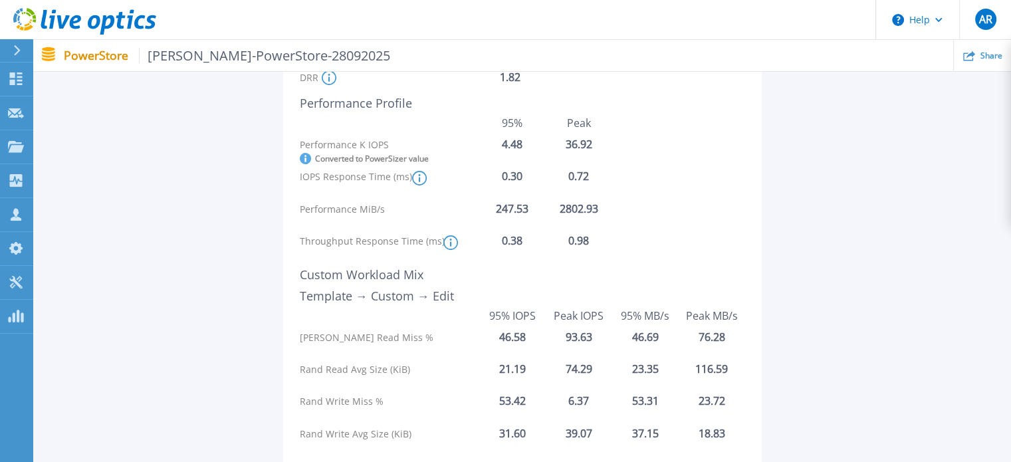
scroll to position [46, 0]
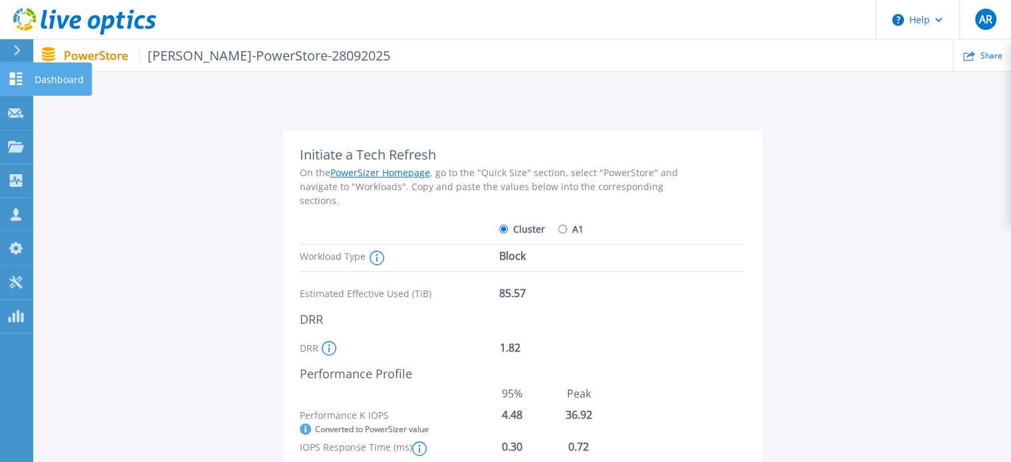
click at [9, 87] on link "Dashboard Dashboard" at bounding box center [16, 79] width 33 height 34
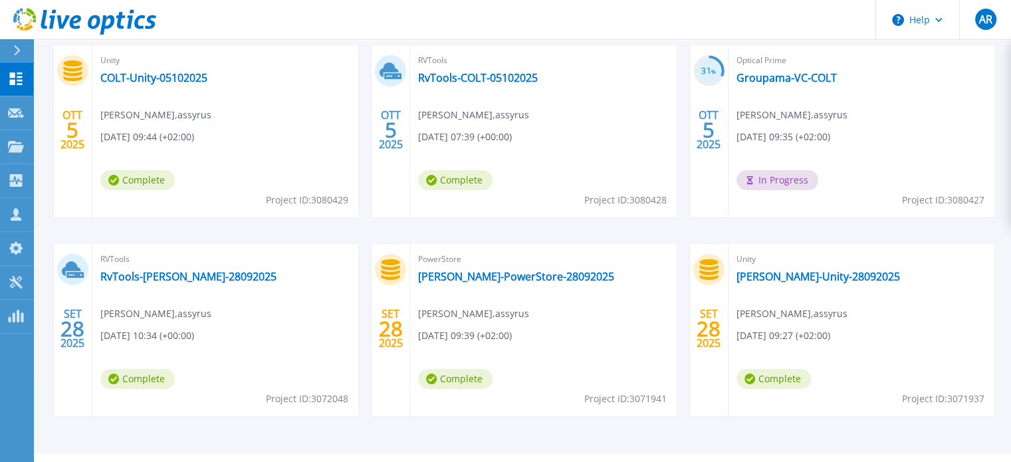
scroll to position [266, 0]
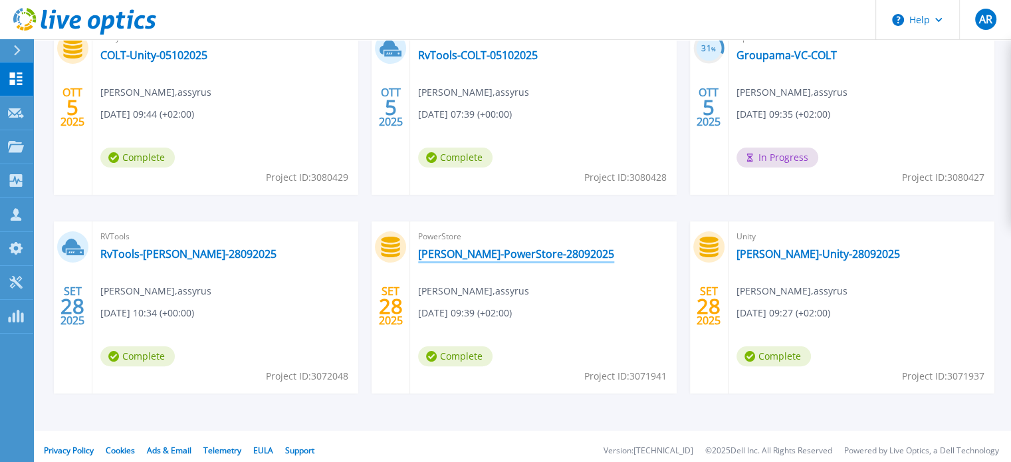
click at [485, 253] on link "[PERSON_NAME]-PowerStore-28092025" at bounding box center [516, 253] width 196 height 13
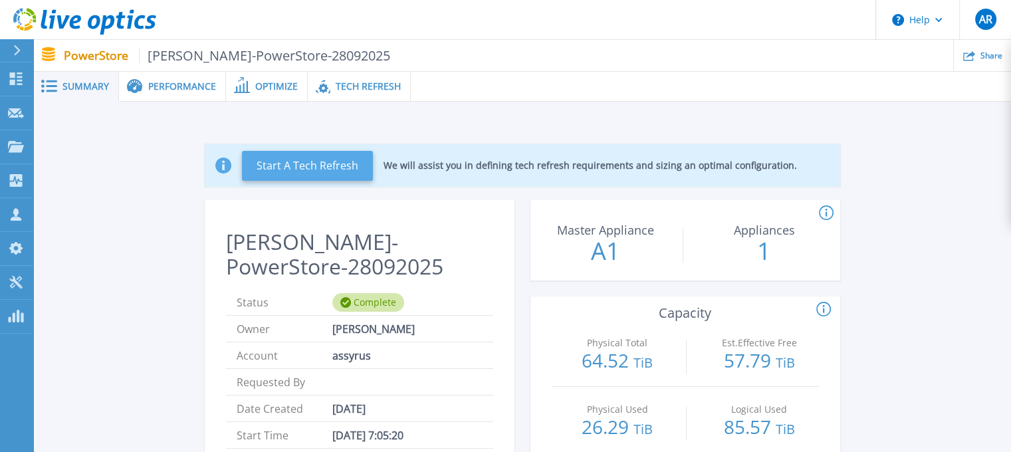
click at [345, 168] on button "Start A Tech Refresh" at bounding box center [307, 166] width 131 height 30
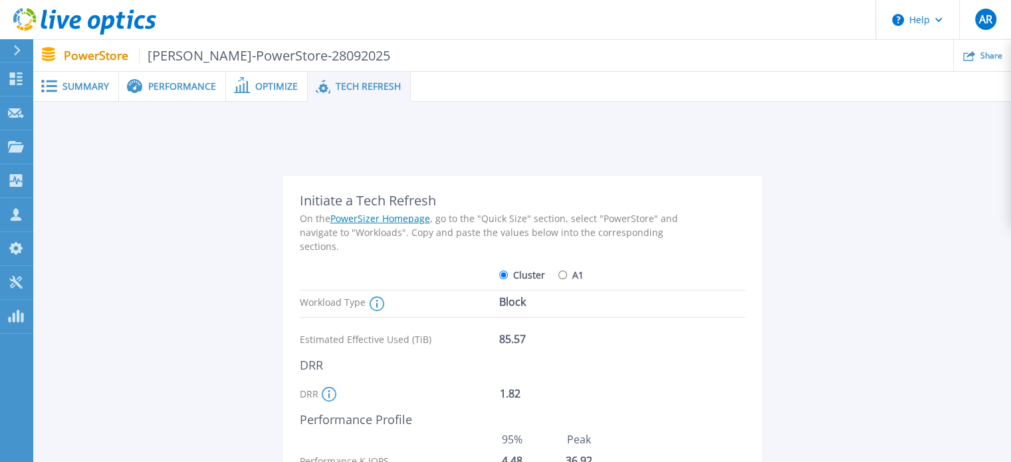
click at [93, 88] on span "Summary" at bounding box center [85, 86] width 47 height 9
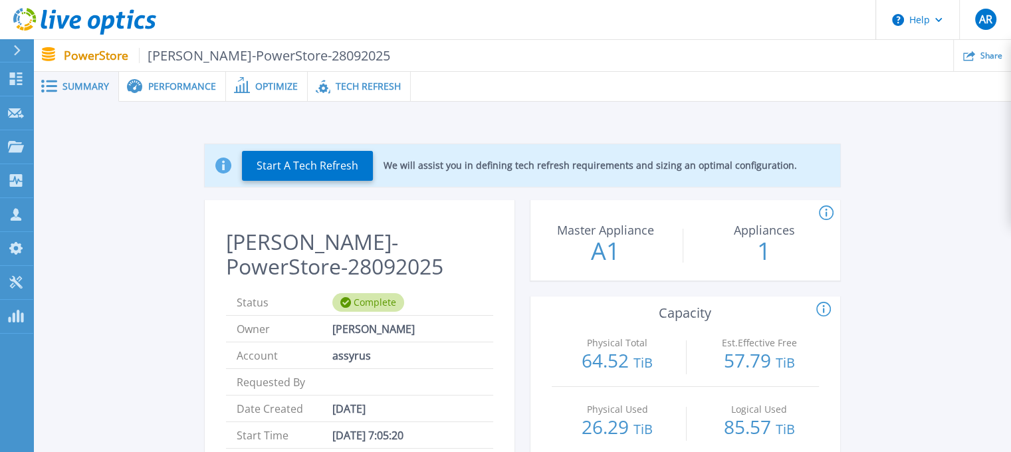
click at [258, 84] on span "Optimize" at bounding box center [276, 86] width 43 height 9
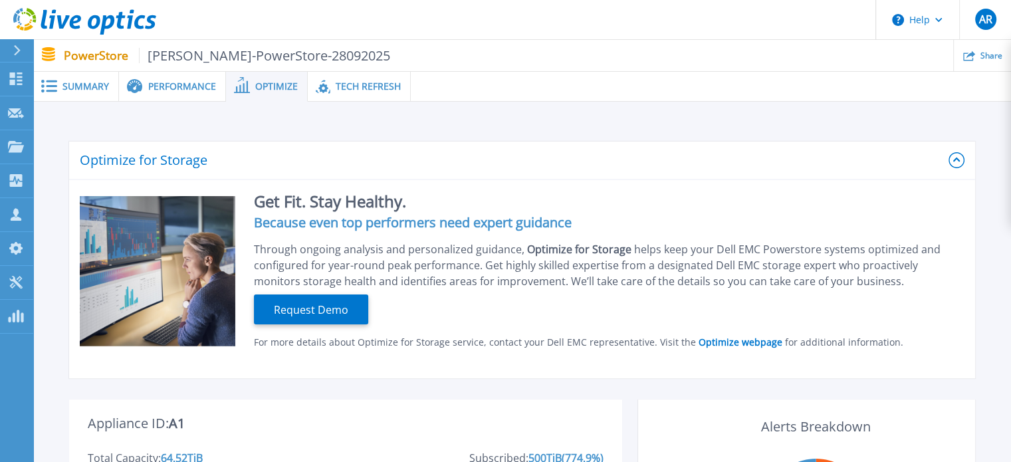
click at [605, 61] on div "Help AR Partner Team Member [PERSON_NAME] [PERSON_NAME][EMAIL_ADDRESS][DOMAIN_N…" at bounding box center [505, 205] width 1011 height 411
